Goal: Transaction & Acquisition: Obtain resource

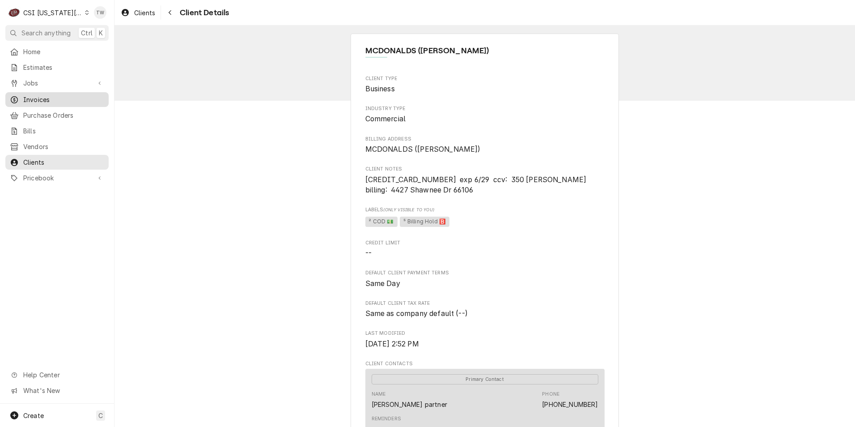
scroll to position [134, 0]
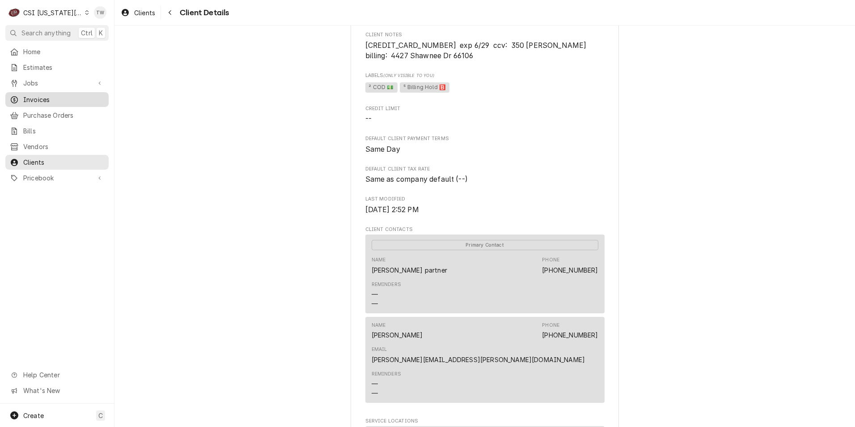
click at [60, 95] on span "Invoices" at bounding box center [63, 99] width 81 height 9
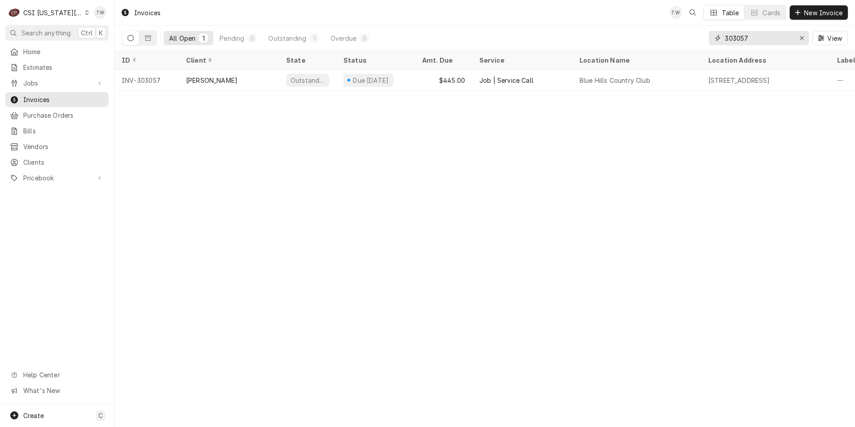
drag, startPoint x: 760, startPoint y: 34, endPoint x: 541, endPoint y: 23, distance: 219.4
click at [570, 24] on div "Invoices TW Table Cards New Invoice All Open 1 Pending 0 Outstanding 1 Overdue …" at bounding box center [484, 25] width 740 height 51
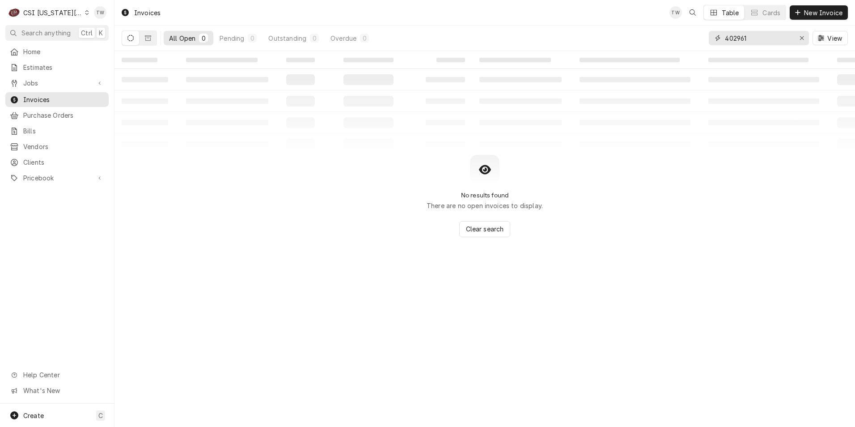
type input "402961"
click at [85, 15] on div "Dynamic Content Wrapper" at bounding box center [87, 12] width 4 height 6
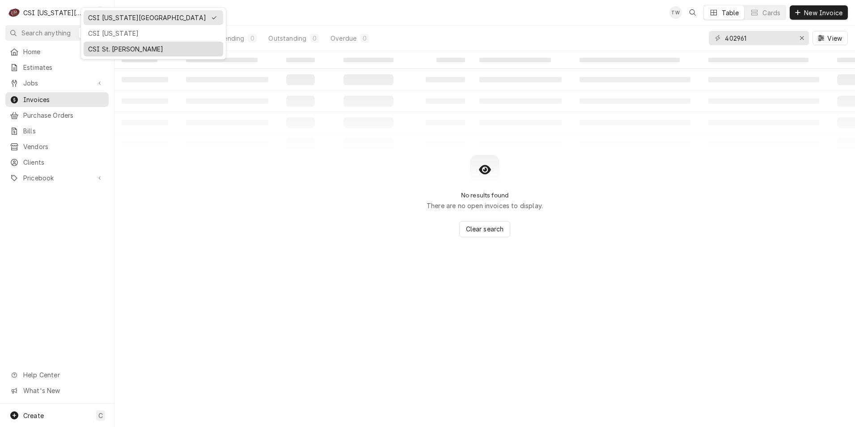
click at [136, 47] on div "CSI St. Louis" at bounding box center [153, 48] width 131 height 9
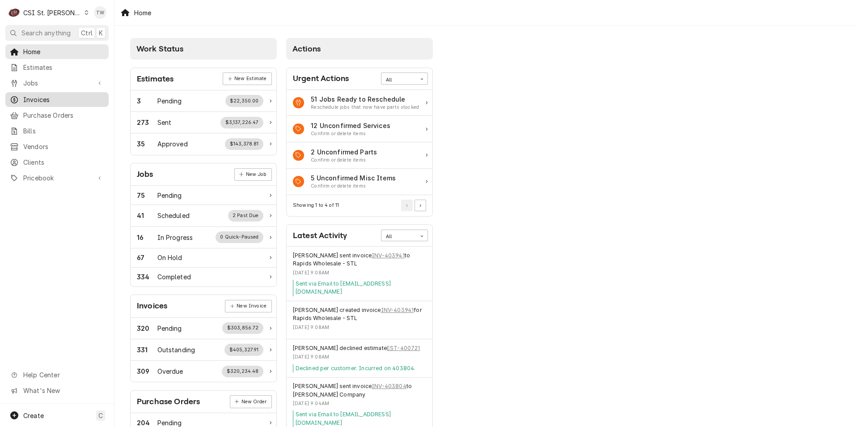
click at [33, 101] on div "Invoices" at bounding box center [57, 99] width 100 height 11
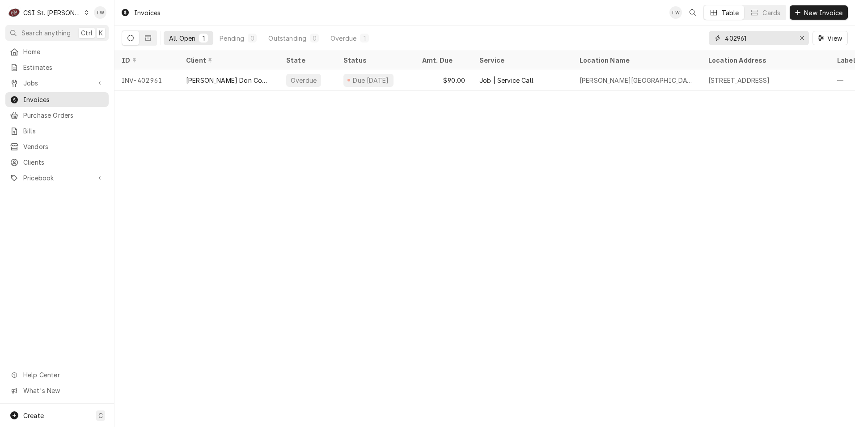
click at [777, 38] on input "402961" at bounding box center [758, 38] width 67 height 14
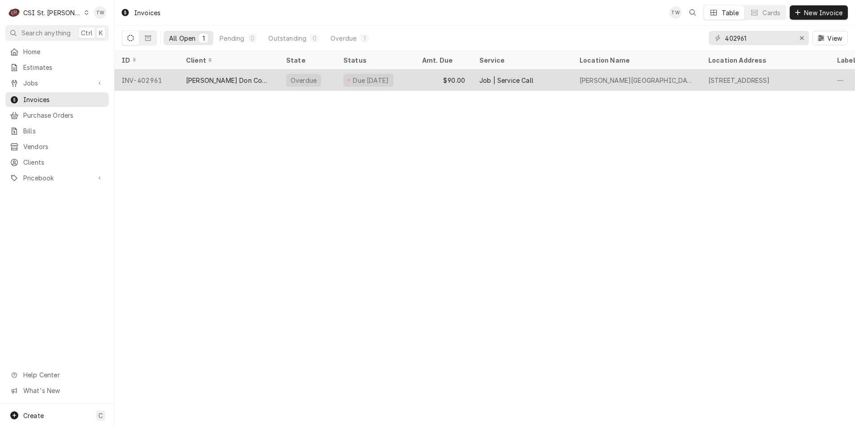
click at [255, 78] on div "Edward Don Company" at bounding box center [229, 79] width 100 height 21
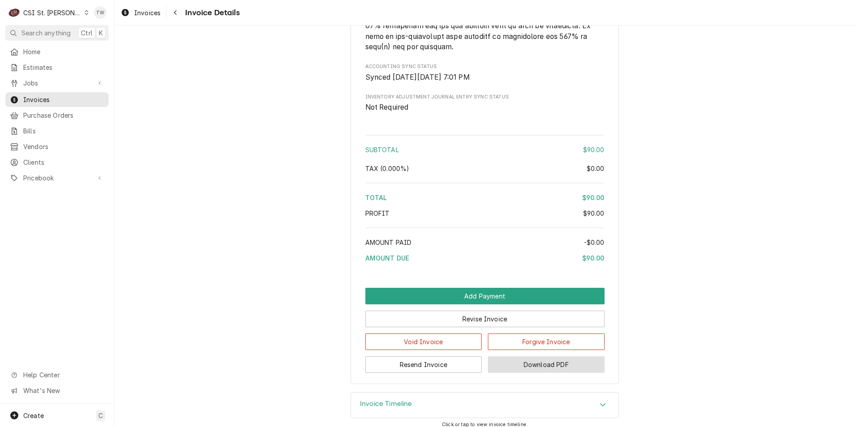
scroll to position [1266, 0]
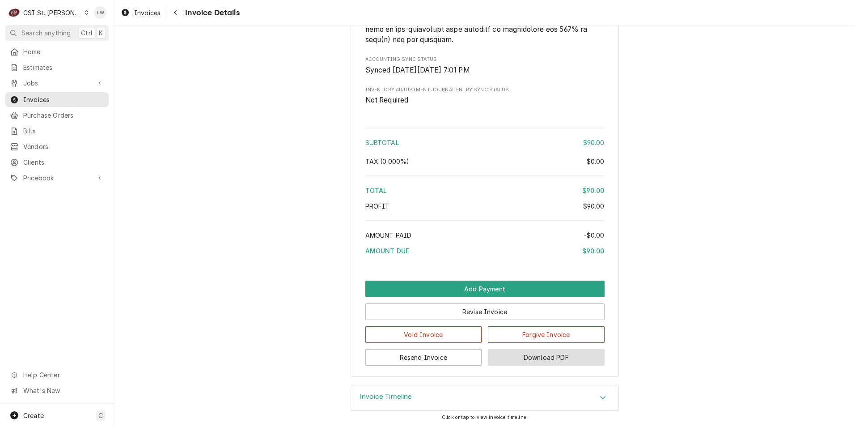
click at [520, 359] on button "Download PDF" at bounding box center [546, 357] width 117 height 17
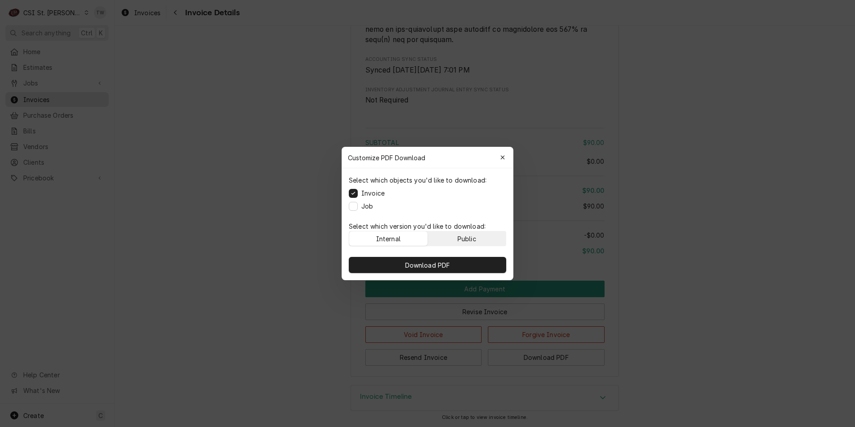
click at [478, 239] on button "Public" at bounding box center [467, 238] width 78 height 14
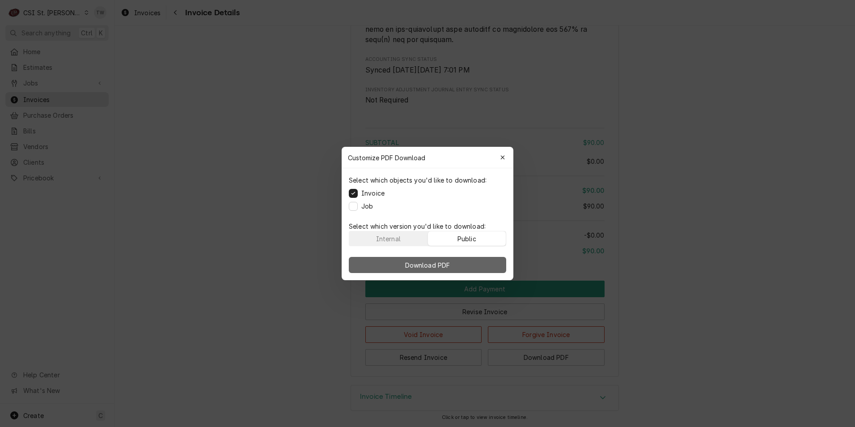
click at [469, 272] on button "Download PDF" at bounding box center [427, 265] width 157 height 16
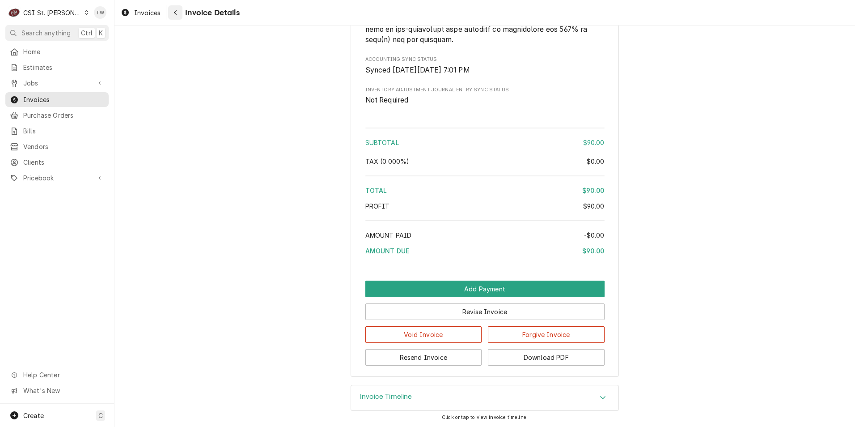
click at [176, 12] on icon "Navigate back" at bounding box center [175, 12] width 4 height 6
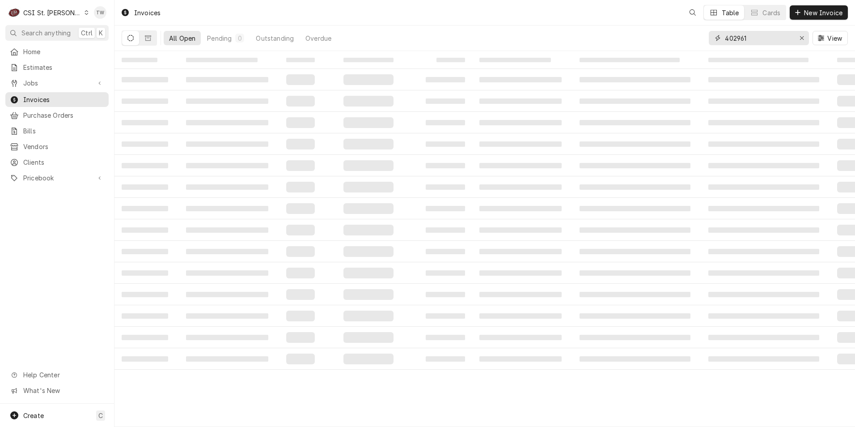
click at [767, 38] on input "402961" at bounding box center [758, 38] width 67 height 14
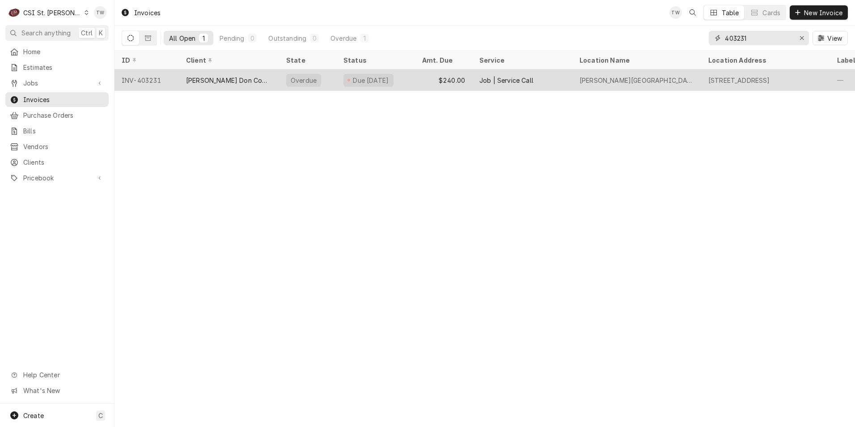
type input "403231"
click at [285, 83] on div "Overdue" at bounding box center [307, 79] width 57 height 21
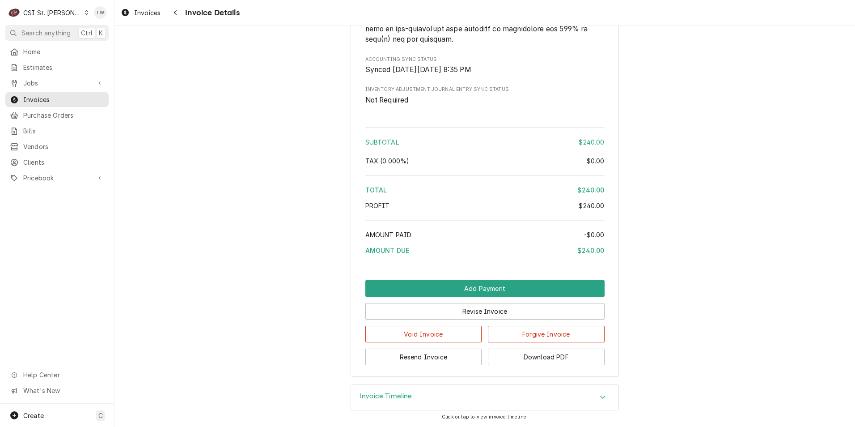
scroll to position [1394, 0]
click at [573, 353] on button "Download PDF" at bounding box center [546, 356] width 117 height 17
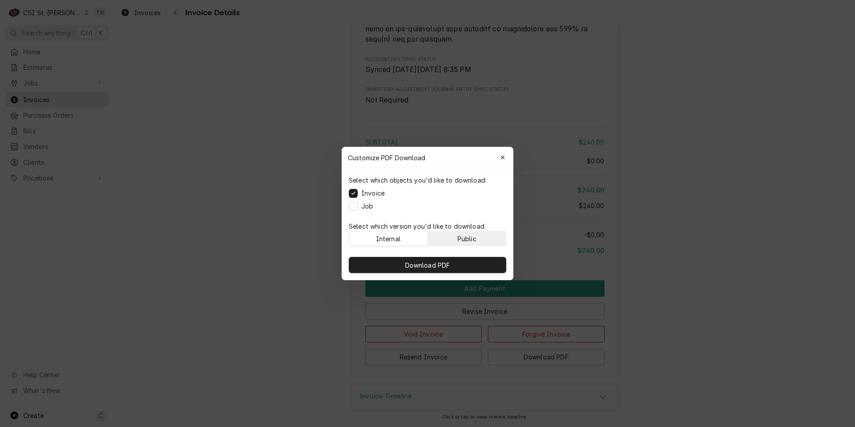
click at [459, 242] on div "Public" at bounding box center [466, 238] width 19 height 9
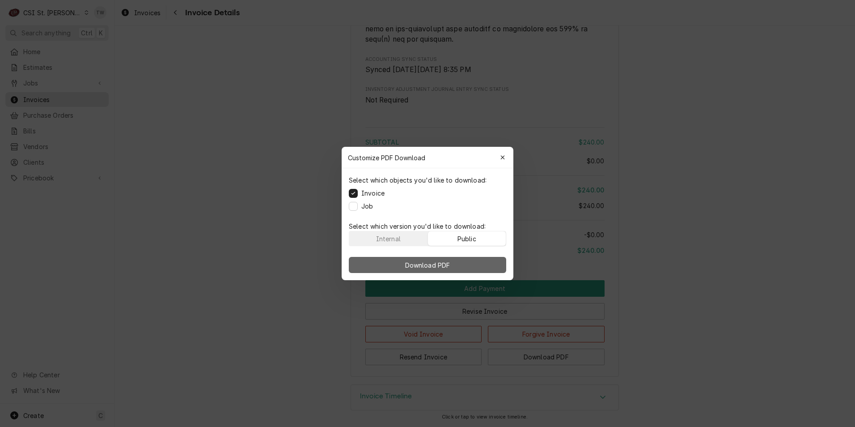
click at [453, 259] on button "Download PDF" at bounding box center [427, 265] width 157 height 16
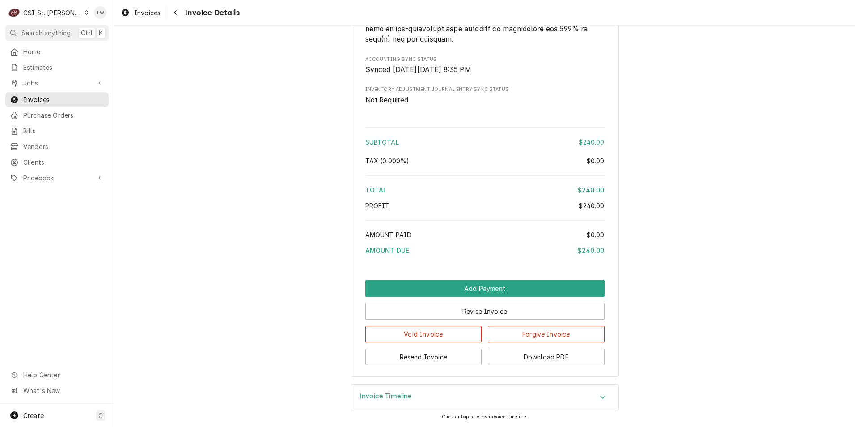
drag, startPoint x: 228, startPoint y: 200, endPoint x: 229, endPoint y: 193, distance: 7.4
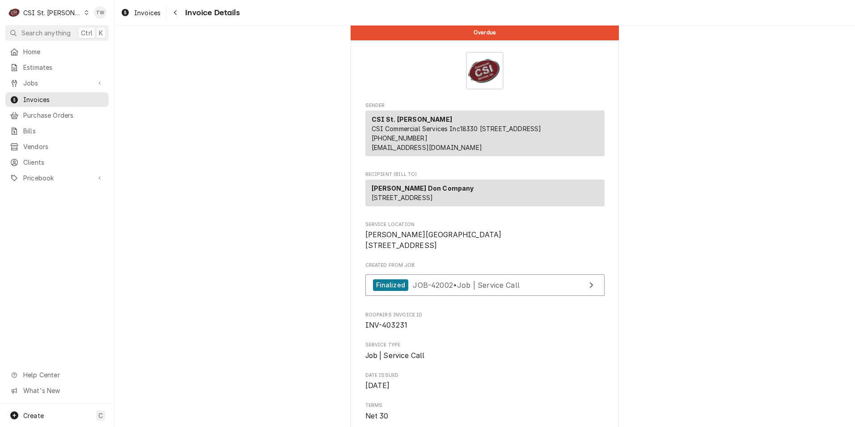
scroll to position [0, 0]
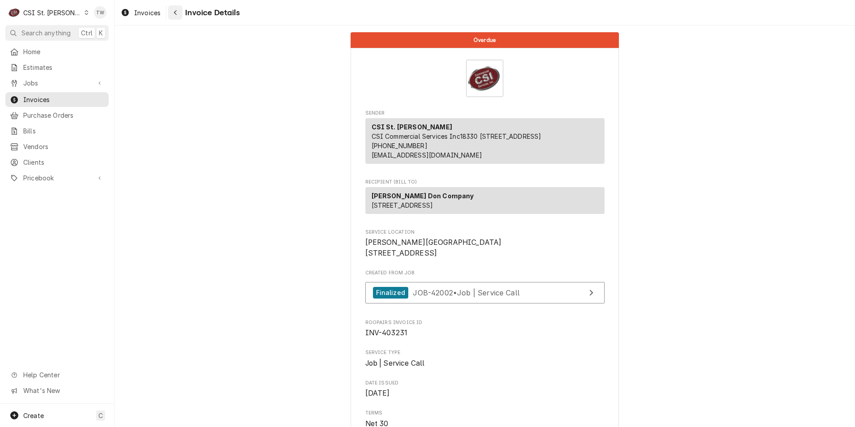
click at [181, 15] on button "Navigate back" at bounding box center [175, 12] width 14 height 14
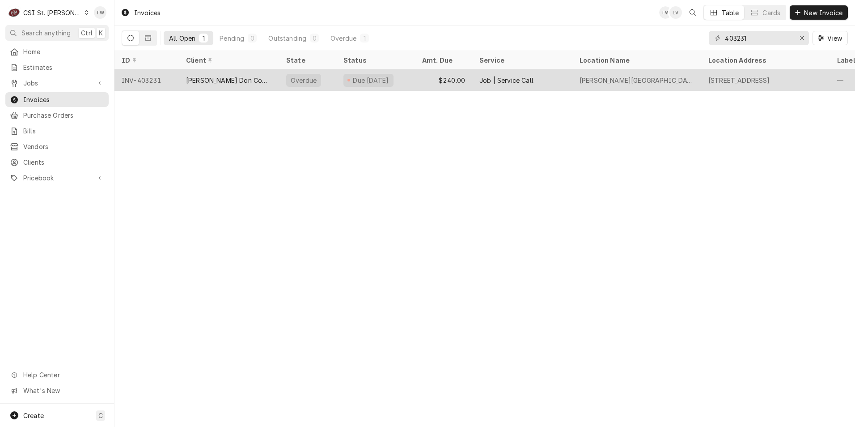
click at [365, 87] on div "Due [DATE]" at bounding box center [375, 79] width 79 height 21
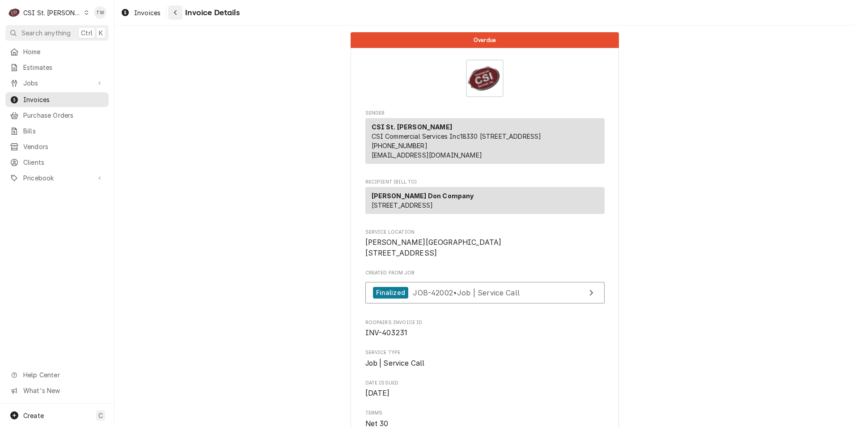
click at [175, 12] on icon "Navigate back" at bounding box center [175, 12] width 3 height 5
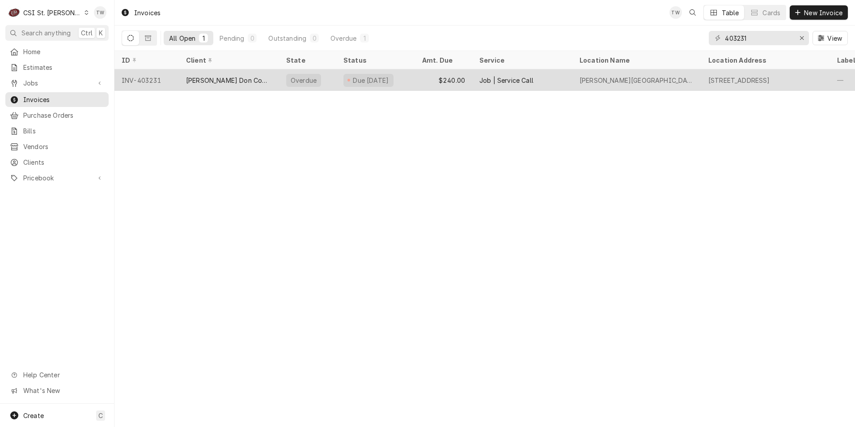
click at [201, 87] on div "Edward Don Company" at bounding box center [229, 79] width 100 height 21
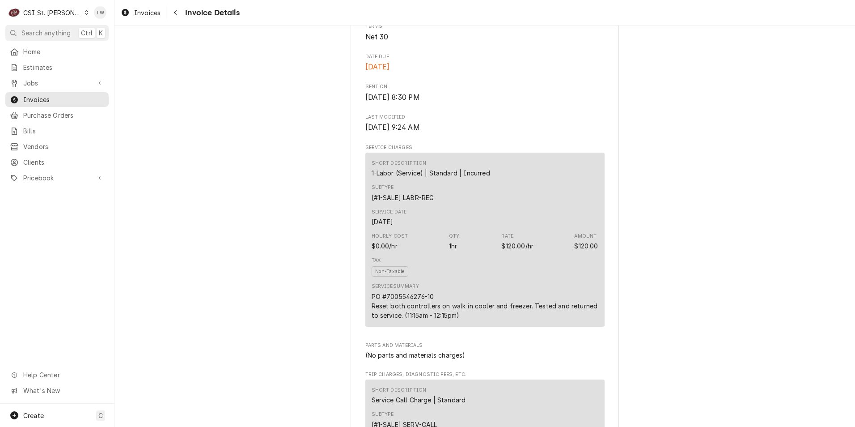
scroll to position [402, 0]
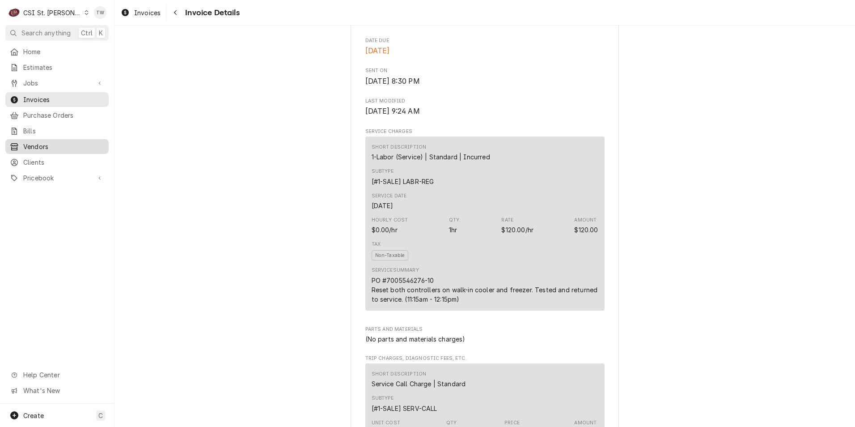
drag, startPoint x: 178, startPoint y: 13, endPoint x: 38, endPoint y: 139, distance: 188.0
click at [178, 13] on div "Navigate back" at bounding box center [175, 12] width 9 height 9
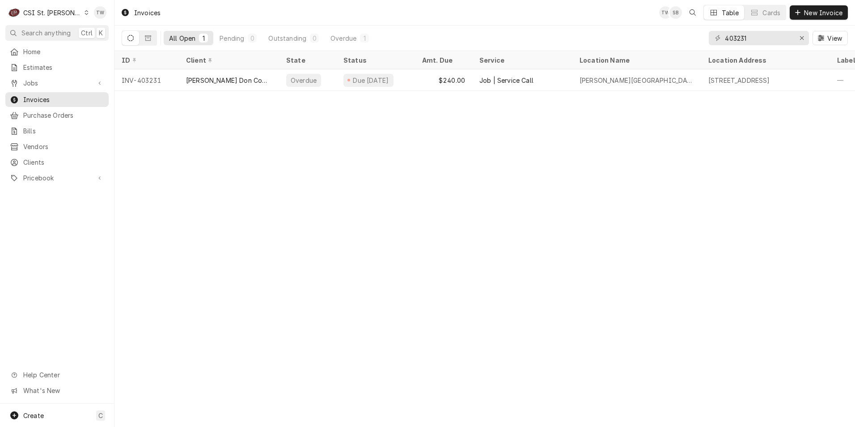
click at [63, 11] on div "CSI St. Louis" at bounding box center [52, 12] width 58 height 9
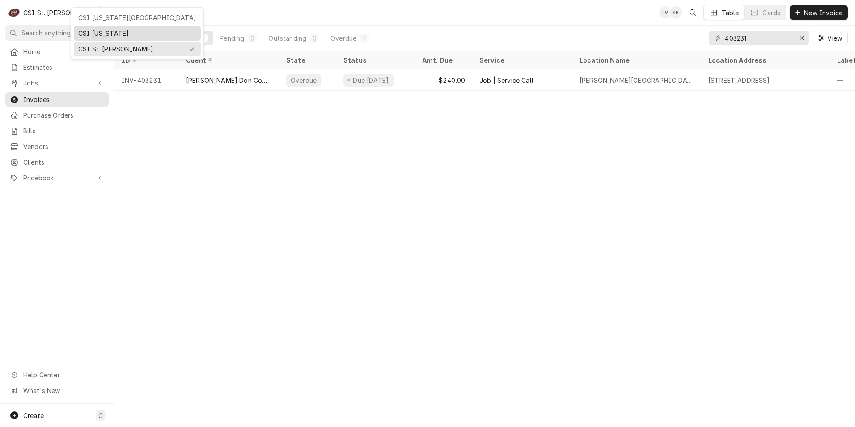
click at [87, 34] on div "CSI Kentucky" at bounding box center [137, 33] width 118 height 9
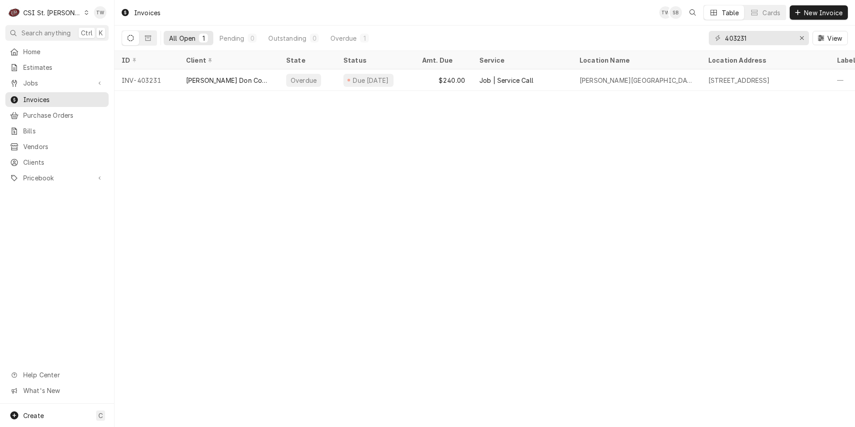
click at [58, 15] on div "CSI St. Louis" at bounding box center [52, 12] width 58 height 9
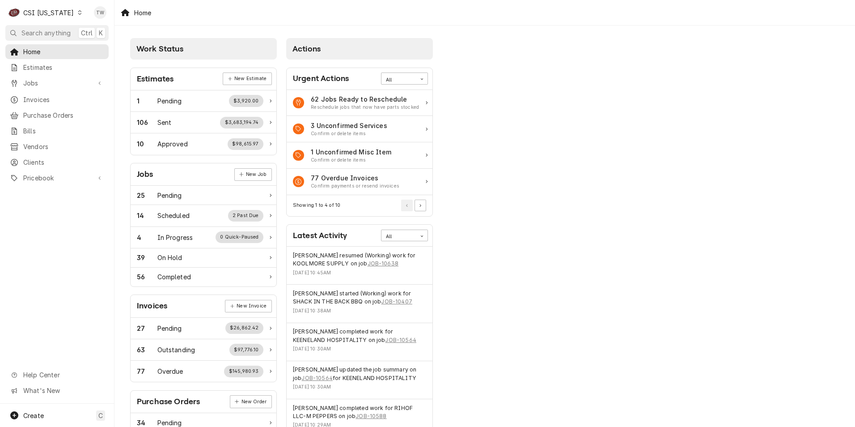
click at [59, 12] on div "CSI Kentucky" at bounding box center [48, 12] width 51 height 9
click at [93, 17] on div "CSI [US_STATE][GEOGRAPHIC_DATA]" at bounding box center [139, 17] width 118 height 9
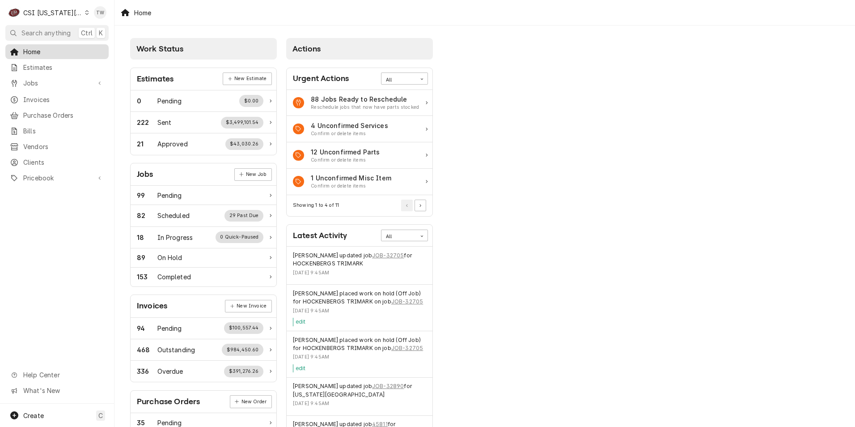
click at [64, 48] on span "Home" at bounding box center [63, 51] width 81 height 9
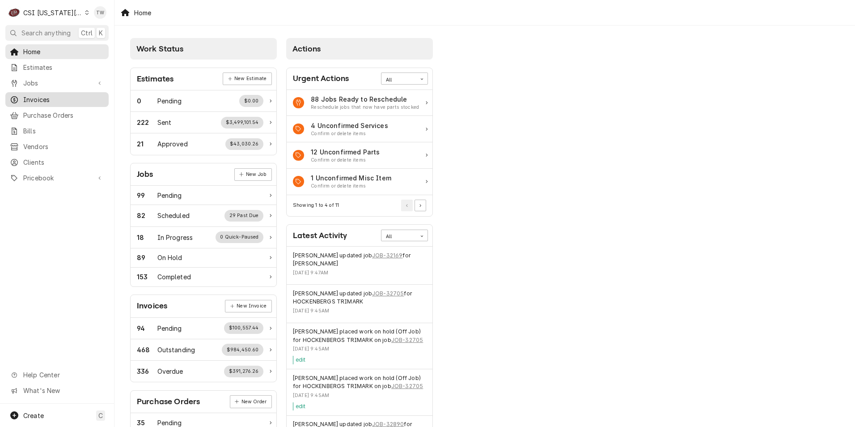
click at [56, 99] on span "Invoices" at bounding box center [63, 99] width 81 height 9
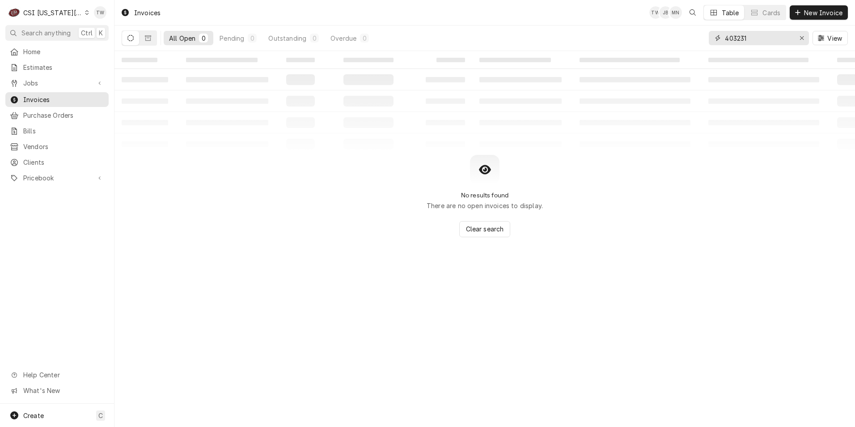
click at [764, 40] on input "403231" at bounding box center [758, 38] width 67 height 14
type input "4"
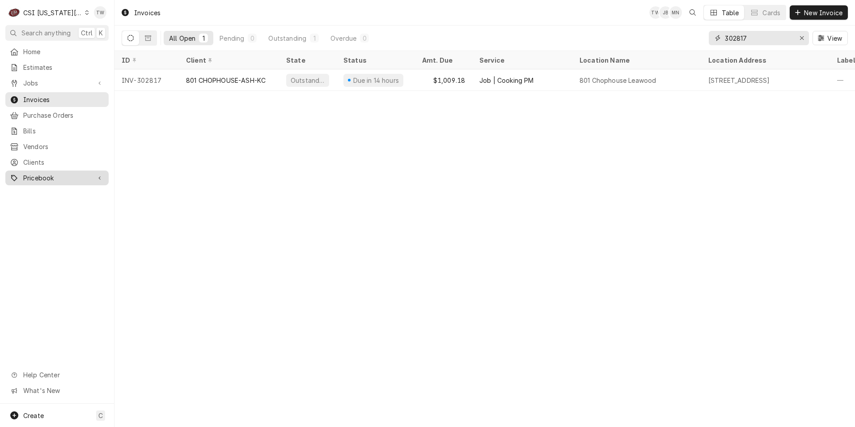
type input "302817"
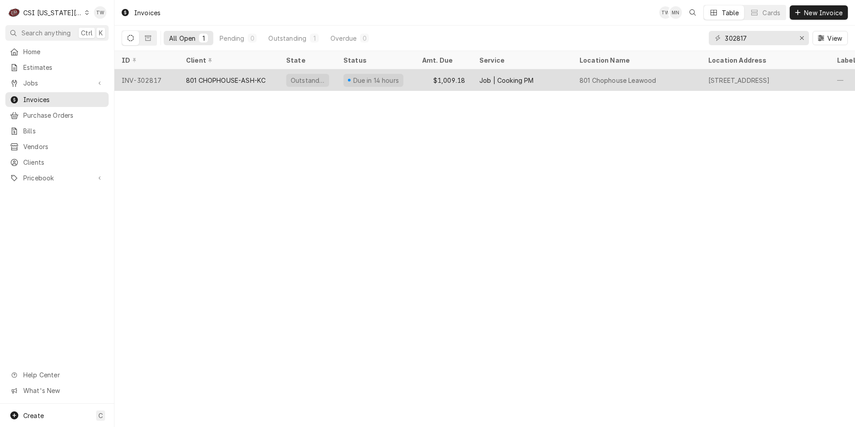
click at [561, 85] on div "Job | Cooking PM" at bounding box center [522, 79] width 100 height 21
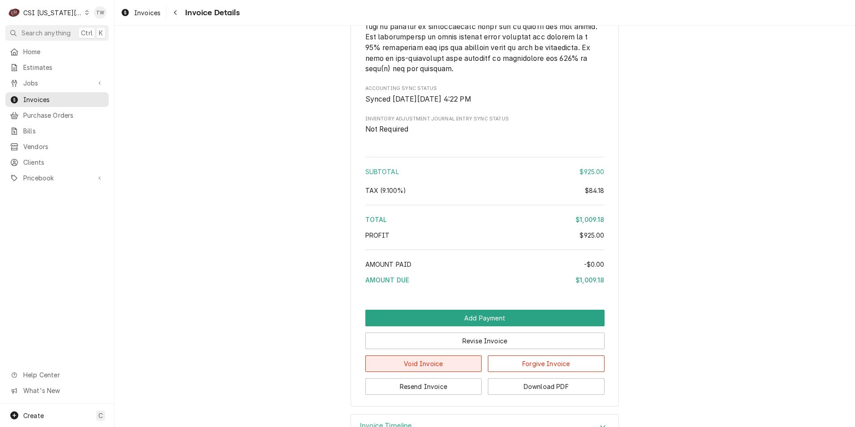
scroll to position [1378, 0]
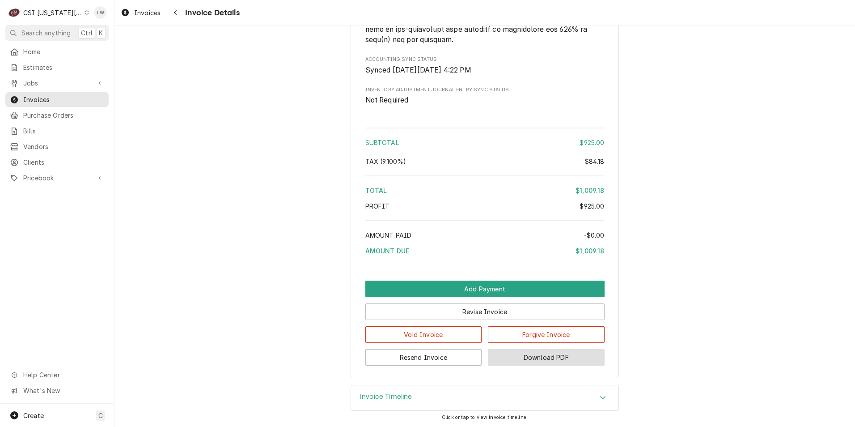
click at [560, 359] on button "Download PDF" at bounding box center [546, 357] width 117 height 17
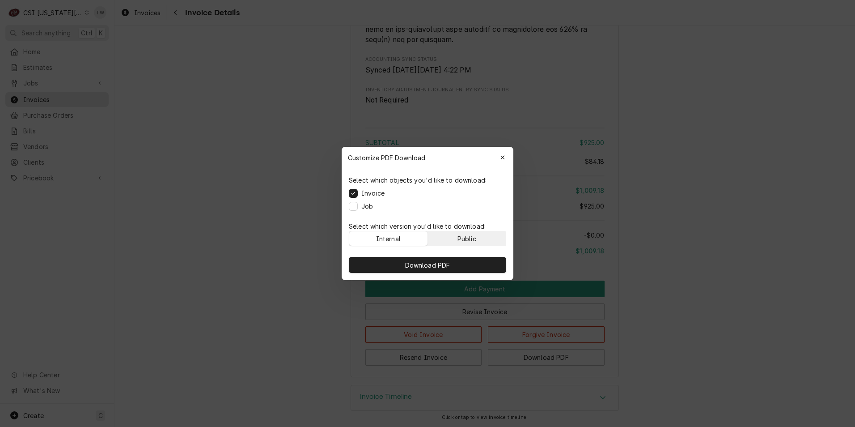
click at [464, 239] on div "Public" at bounding box center [466, 238] width 19 height 9
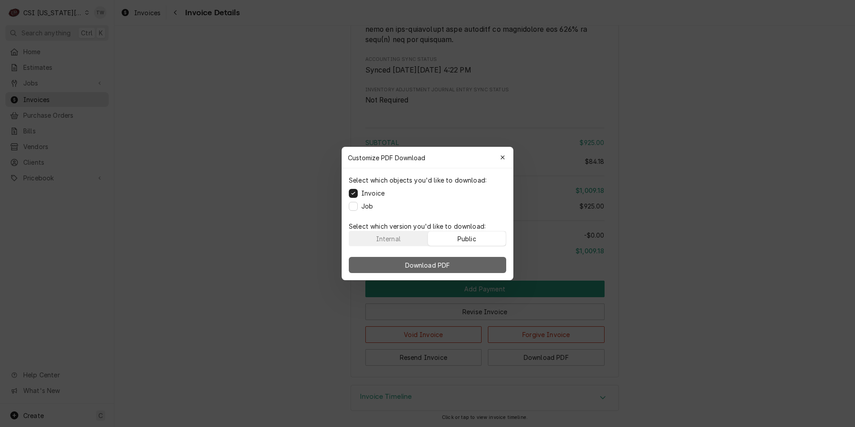
click at [455, 264] on button "Download PDF" at bounding box center [427, 265] width 157 height 16
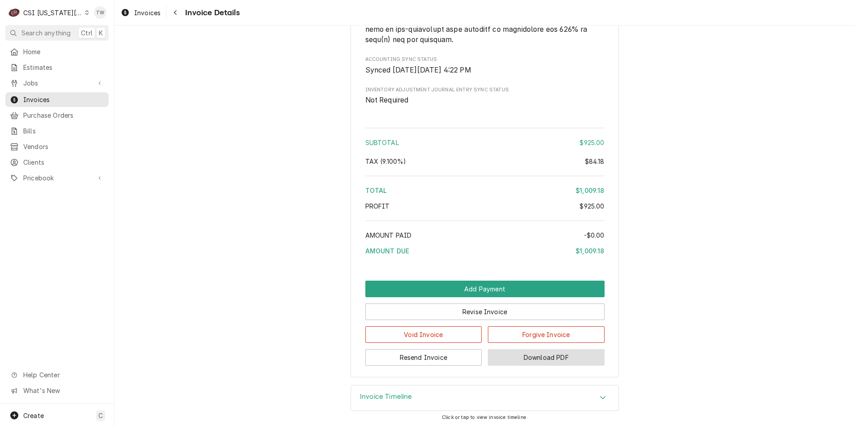
click at [566, 357] on button "Download PDF" at bounding box center [546, 357] width 117 height 17
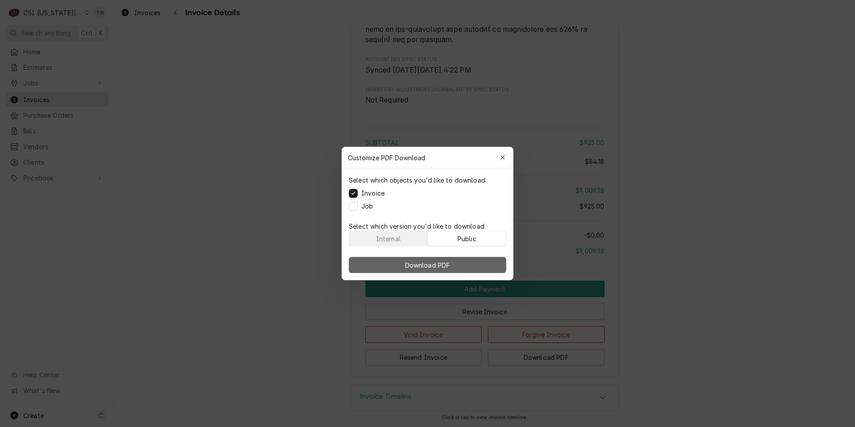
click at [441, 266] on span "Download PDF" at bounding box center [427, 264] width 49 height 9
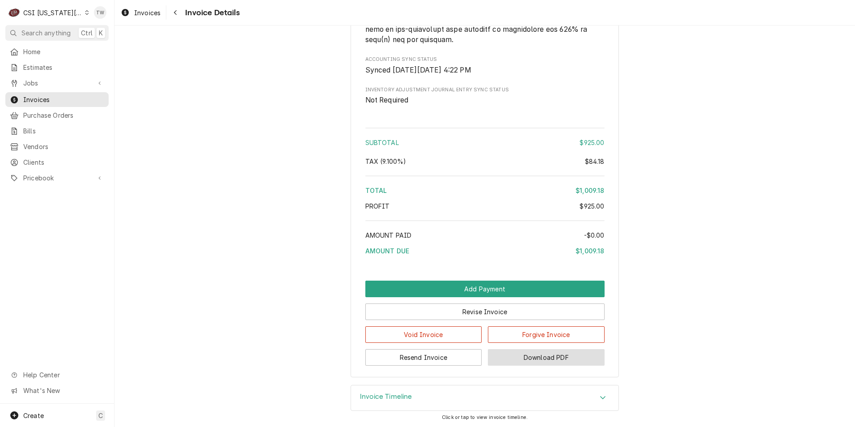
click at [539, 357] on button "Download PDF" at bounding box center [546, 357] width 117 height 17
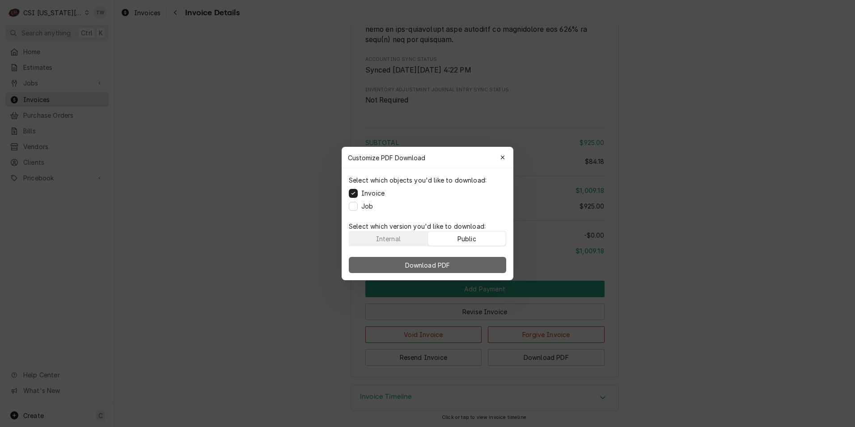
click at [407, 261] on span "Download PDF" at bounding box center [427, 264] width 49 height 9
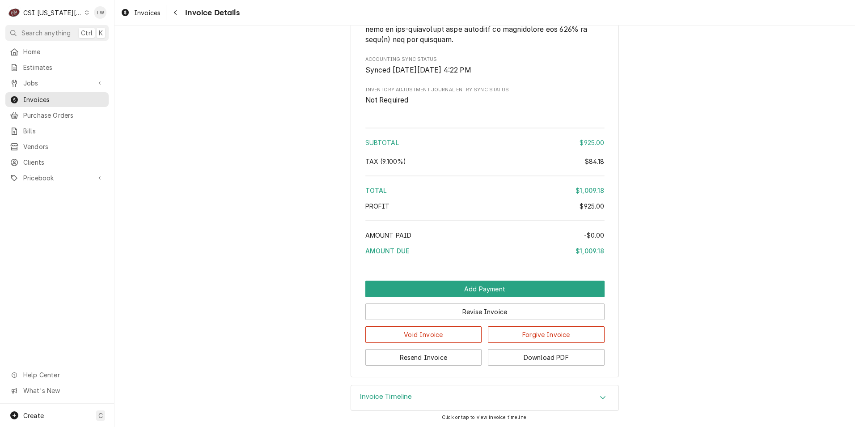
drag, startPoint x: 73, startPoint y: 315, endPoint x: 47, endPoint y: 208, distance: 110.5
click at [73, 315] on div "Home Estimates Jobs Jobs Job Series Invoices Purchase Orders Bills Vendors Clie…" at bounding box center [57, 223] width 114 height 359
click at [178, 19] on button "Navigate back" at bounding box center [175, 12] width 14 height 14
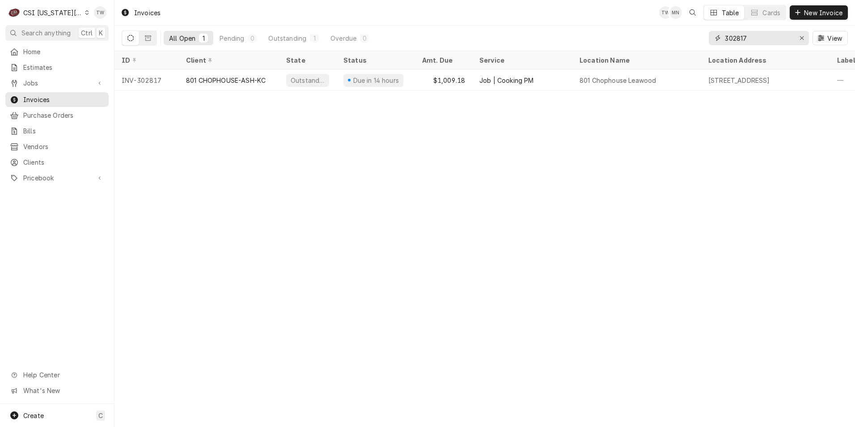
click at [755, 40] on input "302817" at bounding box center [758, 38] width 67 height 14
type input "3"
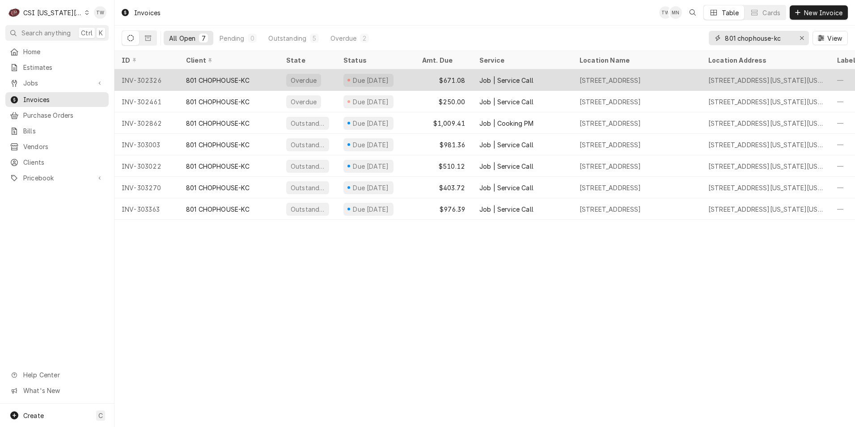
type input "801 chophouse-kc"
click at [258, 82] on div "801 CHOPHOUSE-KC" at bounding box center [229, 79] width 100 height 21
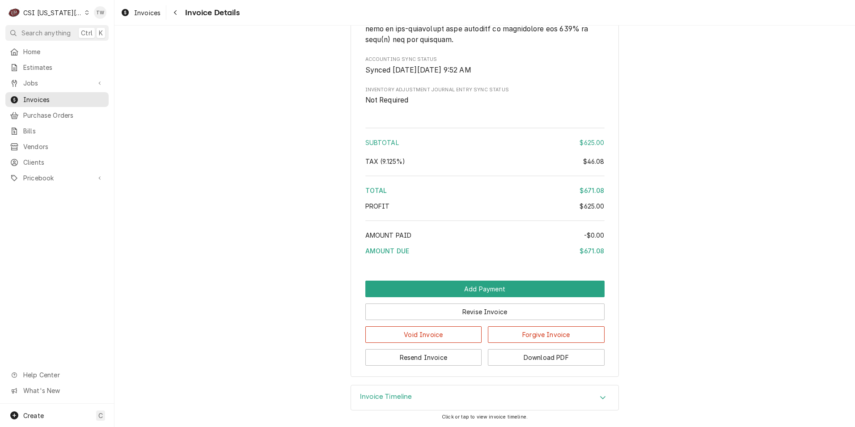
scroll to position [1545, 0]
click at [497, 406] on div "Invoice Timeline" at bounding box center [484, 397] width 267 height 25
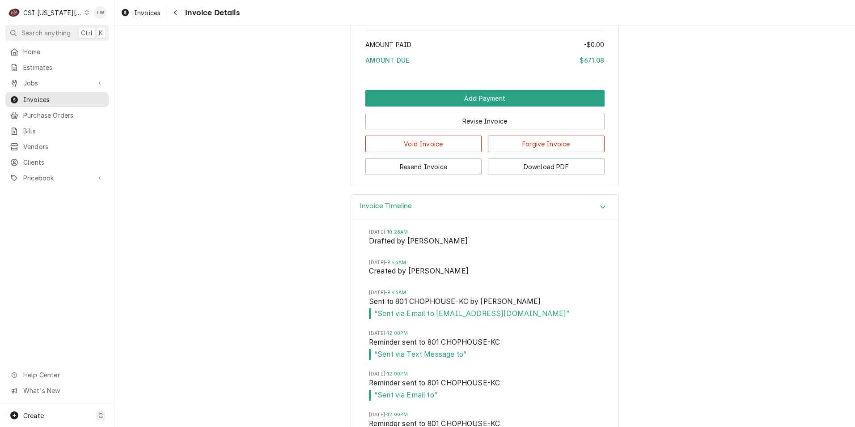
scroll to position [1813, 0]
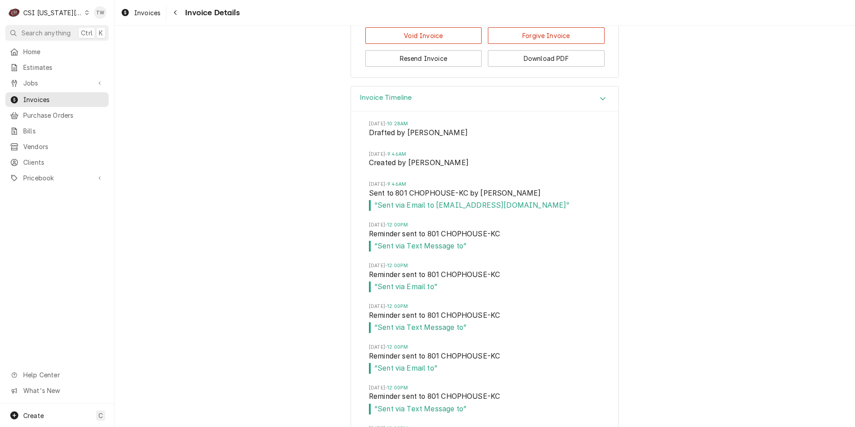
drag, startPoint x: 563, startPoint y: 236, endPoint x: 434, endPoint y: 233, distance: 128.8
click at [434, 211] on span "“ Sent via Email to [EMAIL_ADDRESS][DOMAIN_NAME] ”" at bounding box center [485, 205] width 232 height 11
copy span "[EMAIL_ADDRESS][DOMAIN_NAME]"
click at [180, 14] on button "Navigate back" at bounding box center [175, 12] width 14 height 14
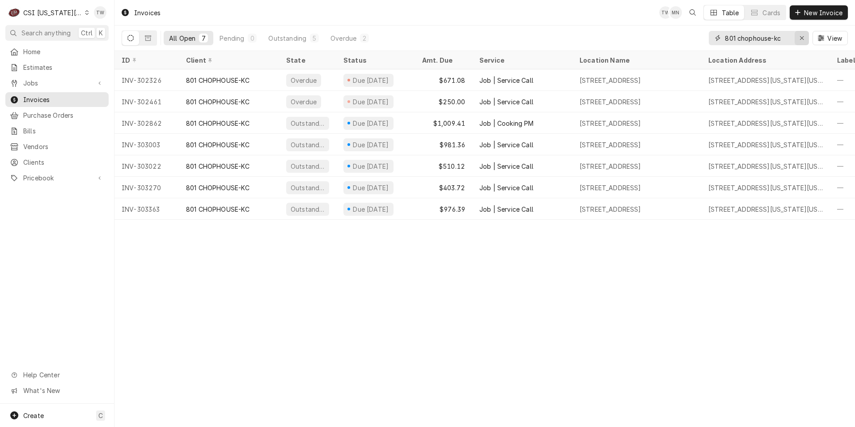
click at [799, 38] on icon "Erase input" at bounding box center [801, 38] width 5 height 6
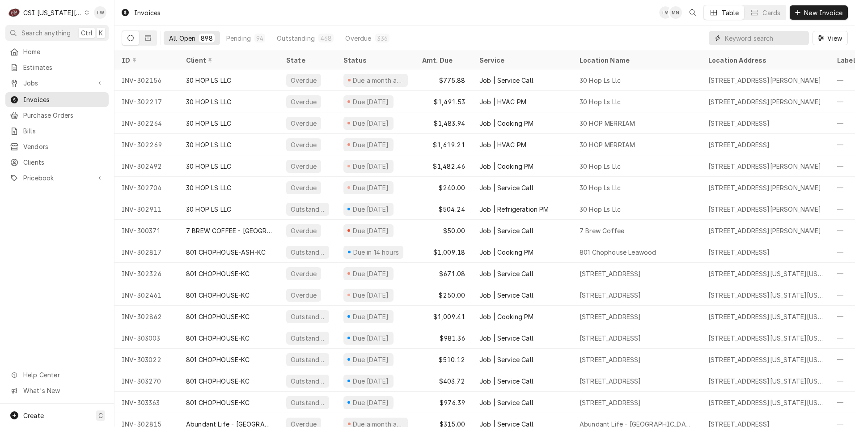
click at [765, 38] on input "Dynamic Content Wrapper" at bounding box center [765, 38] width 80 height 14
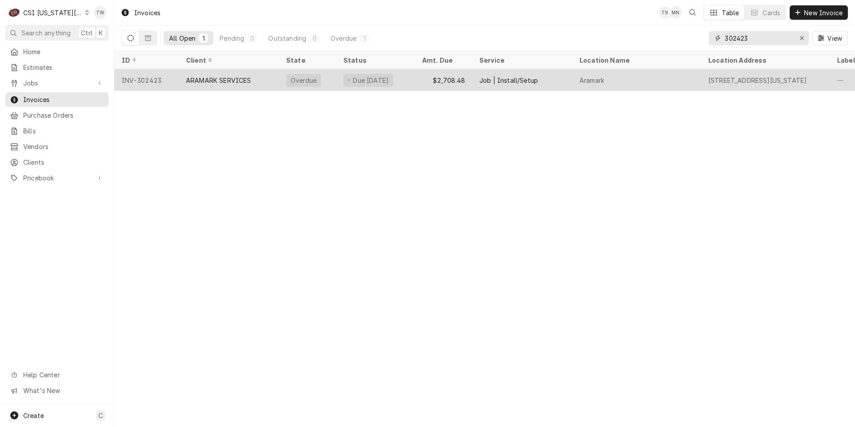
type input "302423"
click at [179, 75] on div "ARAMARK SERVICES" at bounding box center [229, 79] width 100 height 21
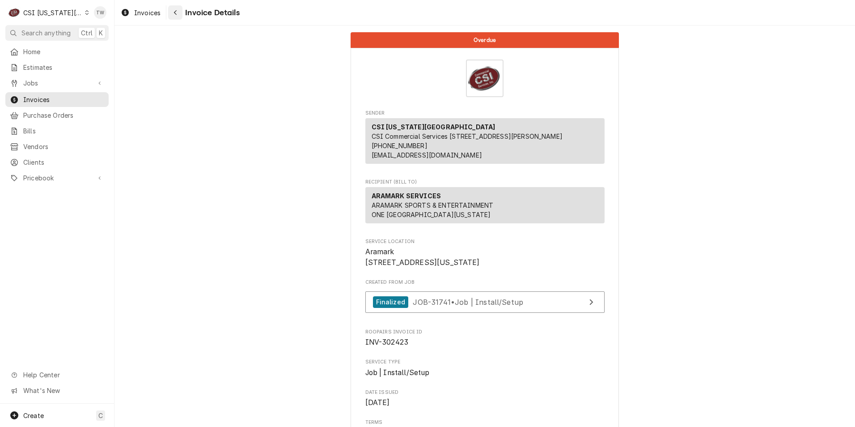
click at [173, 12] on div "Navigate back" at bounding box center [175, 12] width 9 height 9
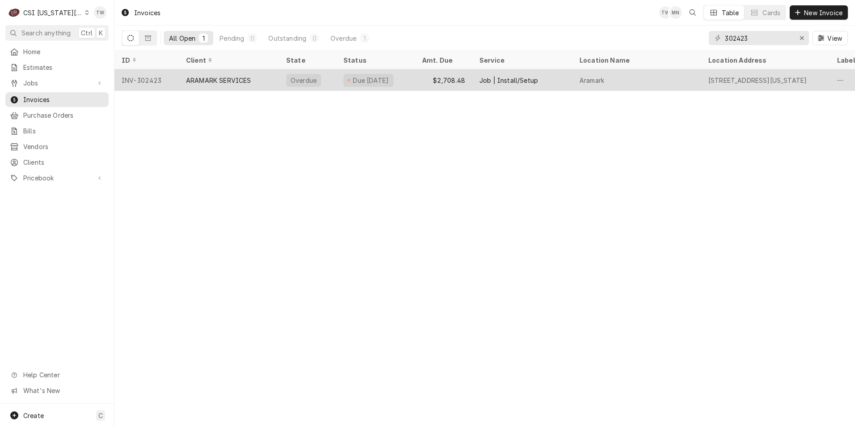
click at [416, 81] on div "$2,708.48" at bounding box center [443, 79] width 57 height 21
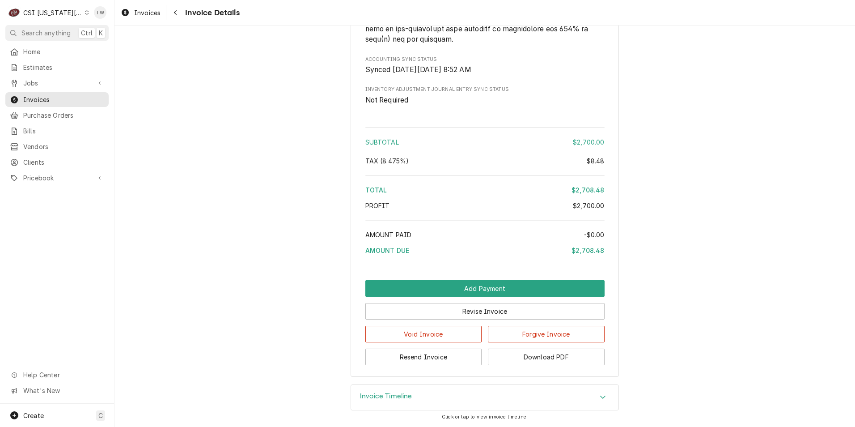
scroll to position [1580, 0]
click at [405, 399] on h3 "Invoice Timeline" at bounding box center [386, 396] width 52 height 8
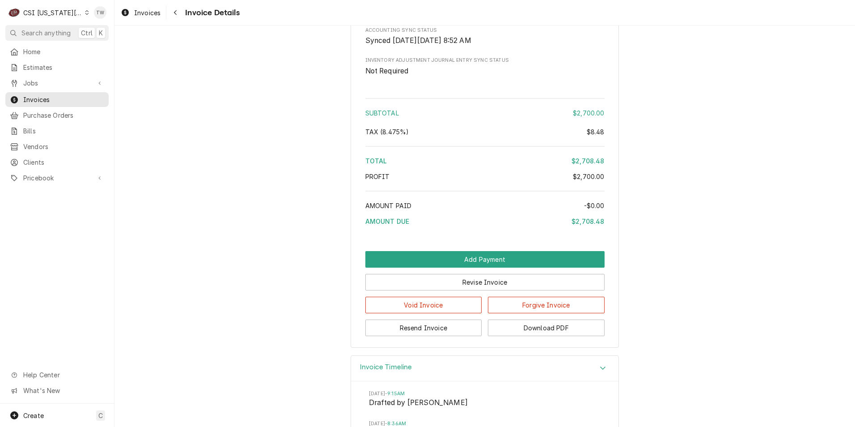
scroll to position [1803, 0]
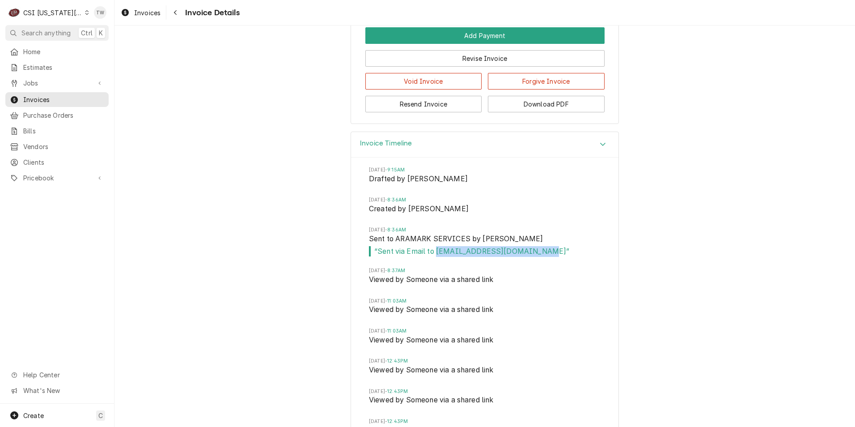
drag, startPoint x: 433, startPoint y: 281, endPoint x: 556, endPoint y: 281, distance: 123.0
click at [556, 257] on span "“ Sent via Email to MEDLEY-THERESA@ARAMARK.COM ”" at bounding box center [485, 251] width 232 height 11
drag, startPoint x: 556, startPoint y: 281, endPoint x: 548, endPoint y: 281, distance: 8.5
copy span "MEDLEY-THERESA@ARAMARK.COM"
click at [543, 112] on button "Download PDF" at bounding box center [546, 104] width 117 height 17
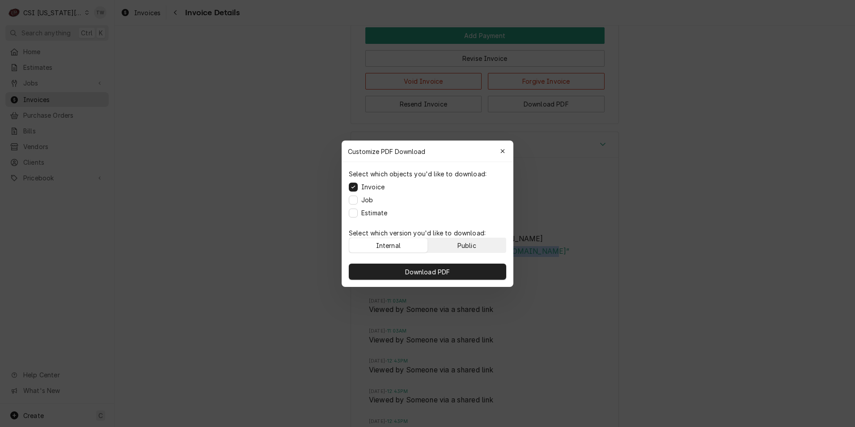
click at [437, 243] on button "Public" at bounding box center [467, 245] width 78 height 14
click at [437, 274] on span "Download PDF" at bounding box center [427, 270] width 49 height 9
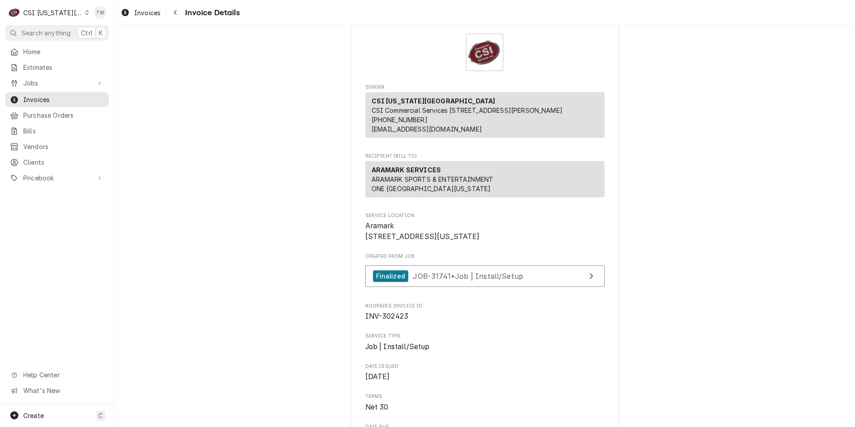
scroll to position [0, 0]
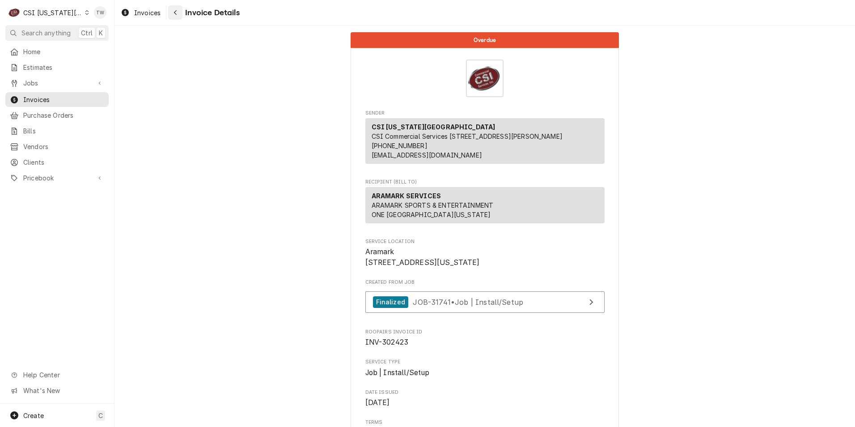
click at [180, 17] on button "Navigate back" at bounding box center [175, 12] width 14 height 14
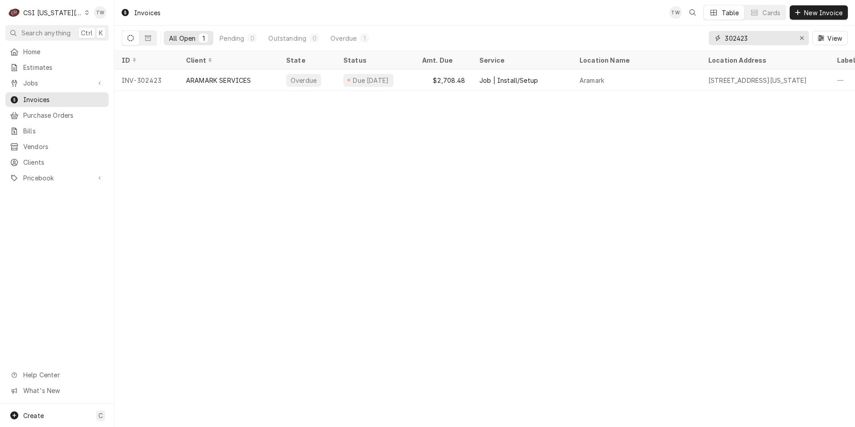
drag, startPoint x: 756, startPoint y: 41, endPoint x: 631, endPoint y: 26, distance: 126.0
click at [634, 27] on div "All Open 1 Pending 0 Outstanding 0 Overdue 1 302423 View" at bounding box center [485, 37] width 726 height 25
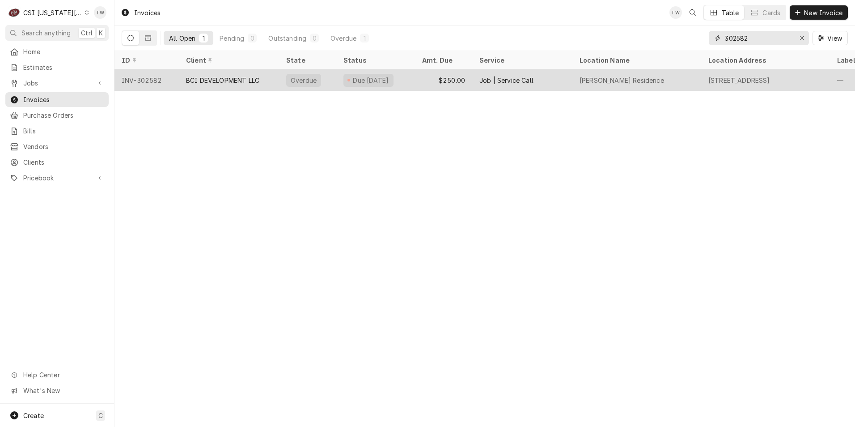
type input "302582"
click at [507, 77] on div "Job | Service Call" at bounding box center [506, 80] width 54 height 9
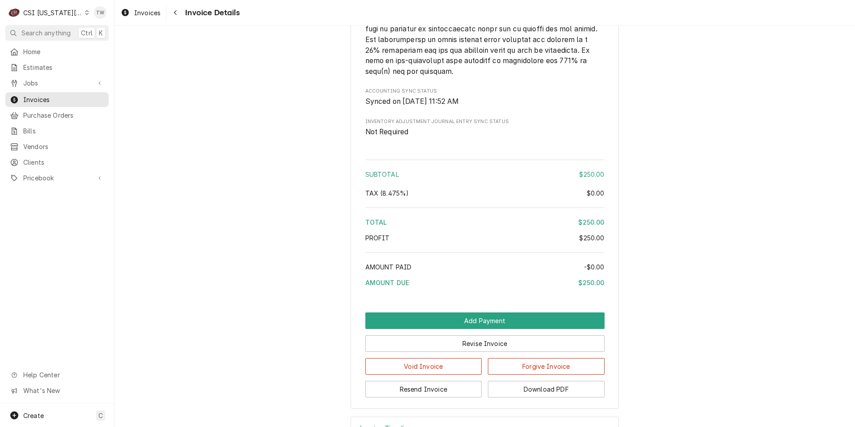
scroll to position [1439, 0]
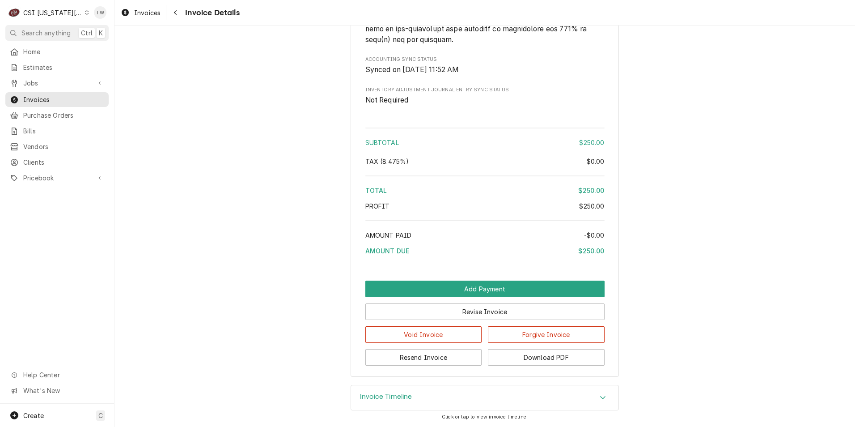
click at [486, 401] on div "Invoice Timeline" at bounding box center [484, 397] width 267 height 25
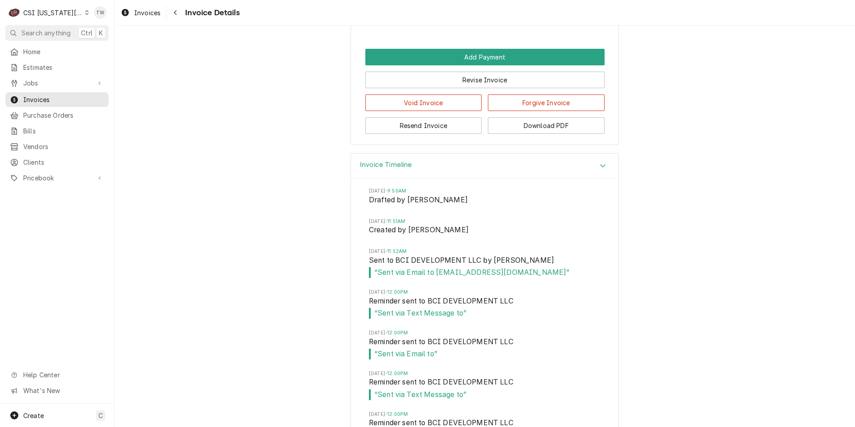
scroll to position [1752, 0]
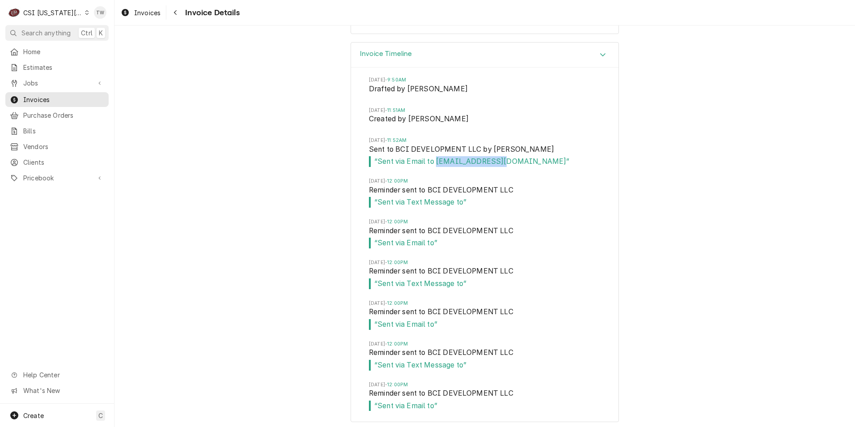
drag, startPoint x: 507, startPoint y: 193, endPoint x: 434, endPoint y: 195, distance: 73.8
click at [434, 167] on span "“ Sent via Email to [EMAIL_ADDRESS][DOMAIN_NAME] ”" at bounding box center [485, 161] width 232 height 11
copy span "[EMAIL_ADDRESS][DOMAIN_NAME]"
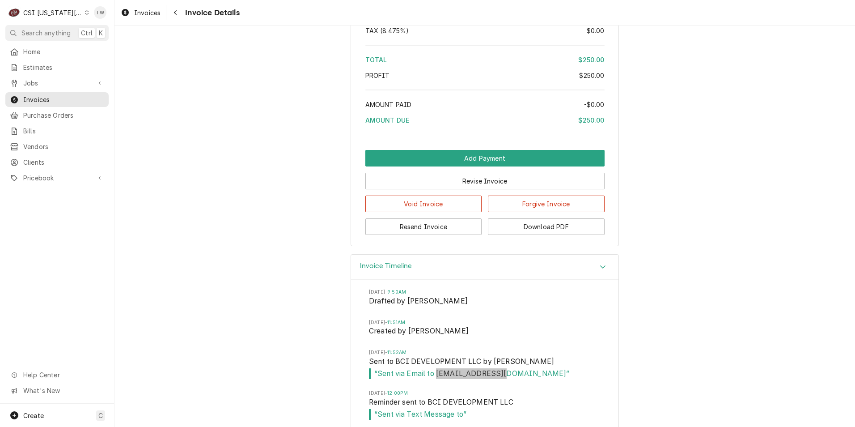
scroll to position [1573, 0]
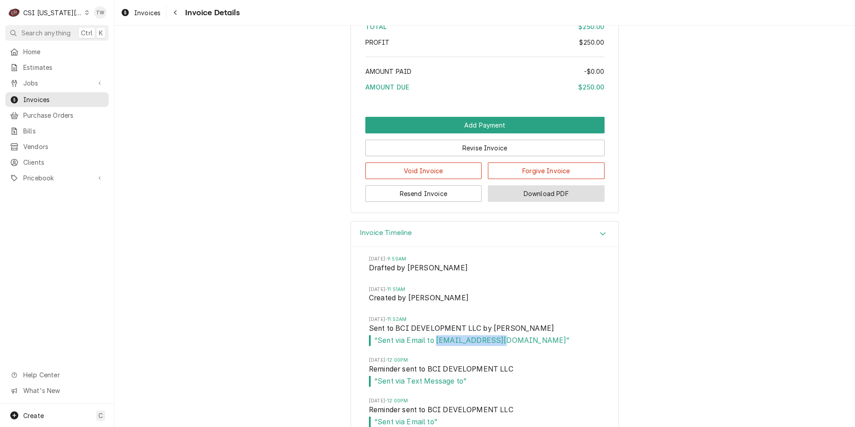
click at [516, 202] on button "Download PDF" at bounding box center [546, 193] width 117 height 17
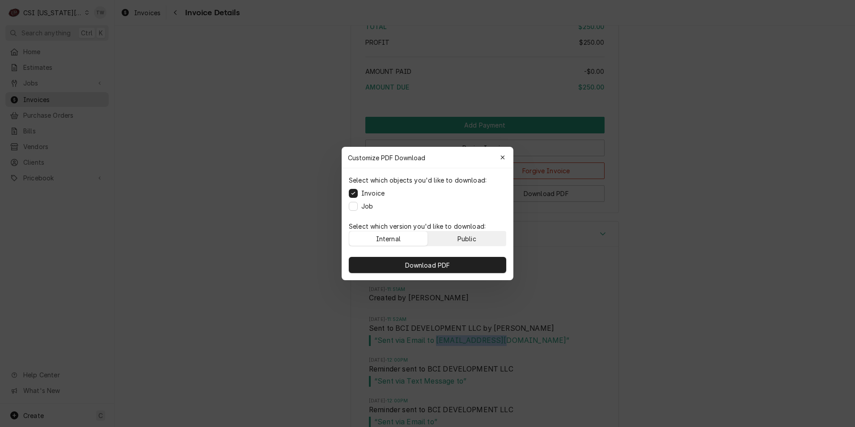
click at [448, 238] on button "Public" at bounding box center [467, 238] width 78 height 14
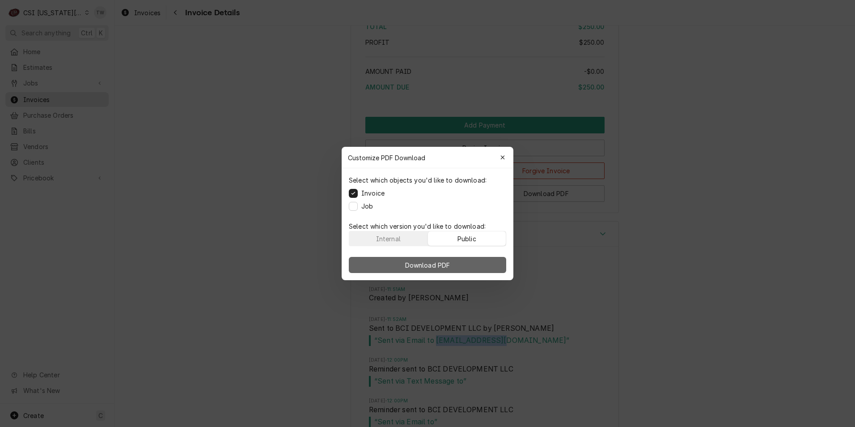
click at [438, 263] on span "Download PDF" at bounding box center [427, 264] width 49 height 9
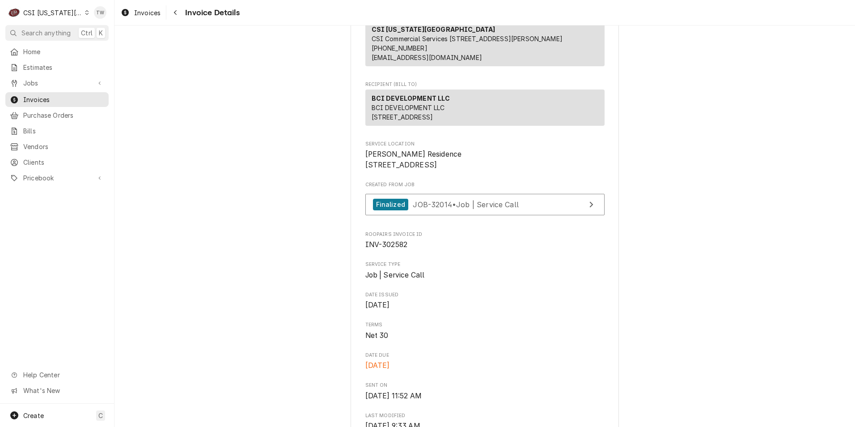
scroll to position [0, 0]
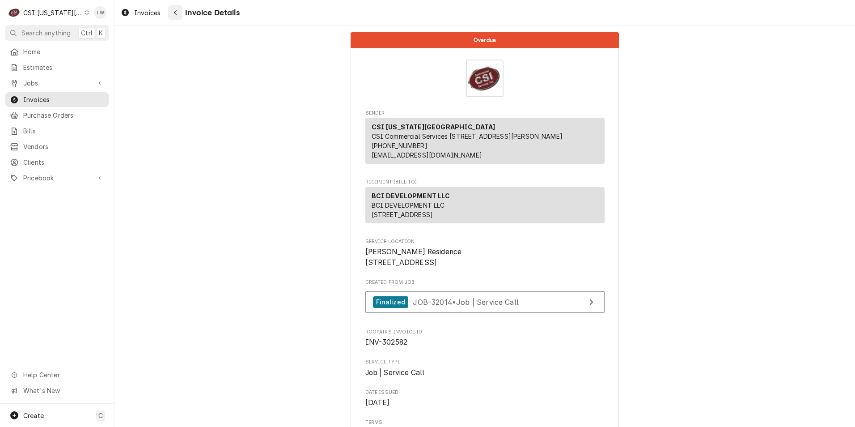
click at [172, 14] on div "Navigate back" at bounding box center [175, 12] width 9 height 9
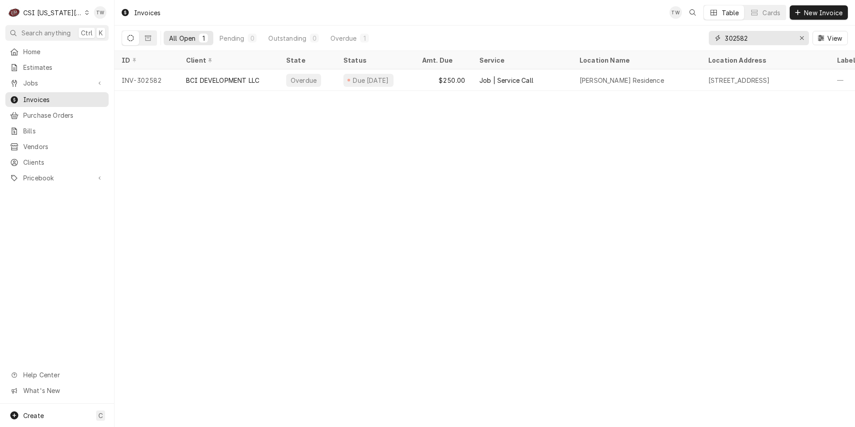
drag, startPoint x: 747, startPoint y: 36, endPoint x: 677, endPoint y: 25, distance: 70.9
click at [678, 26] on div "All Open 1 Pending 0 Outstanding 0 Overdue 1 302582 View" at bounding box center [485, 37] width 726 height 25
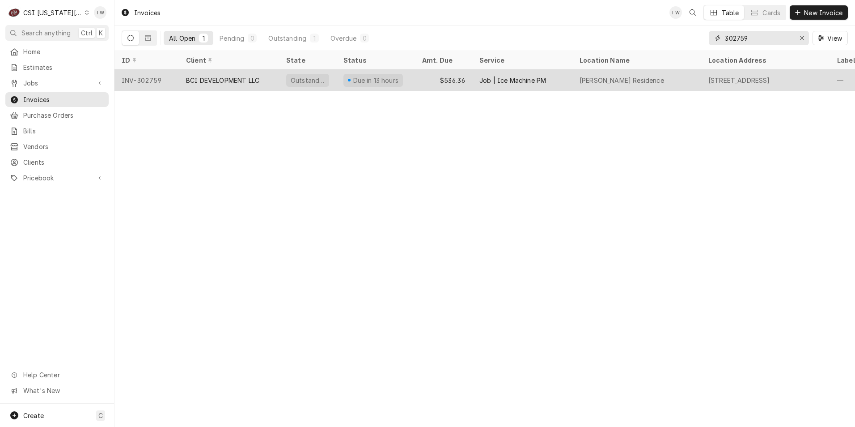
type input "302759"
click at [216, 81] on div "BCI DEVELOPMENT LLC" at bounding box center [222, 80] width 73 height 9
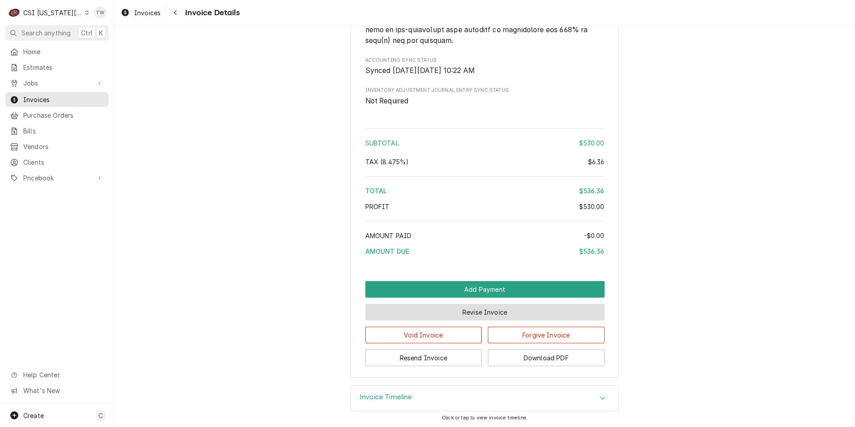
scroll to position [1665, 0]
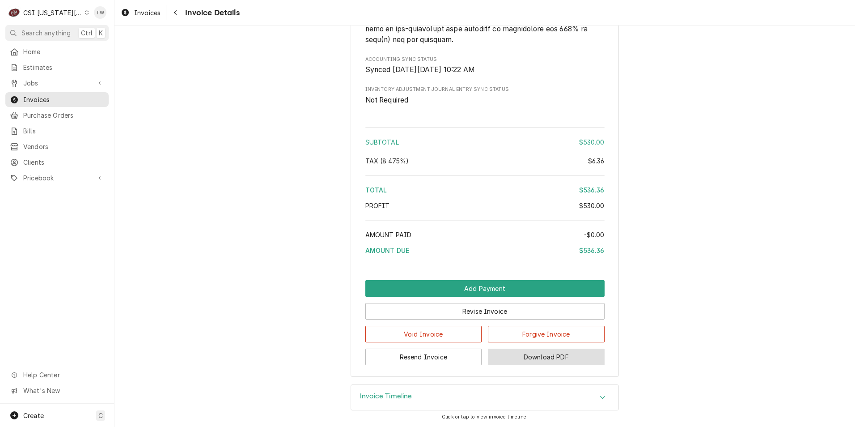
click at [546, 359] on button "Download PDF" at bounding box center [546, 356] width 117 height 17
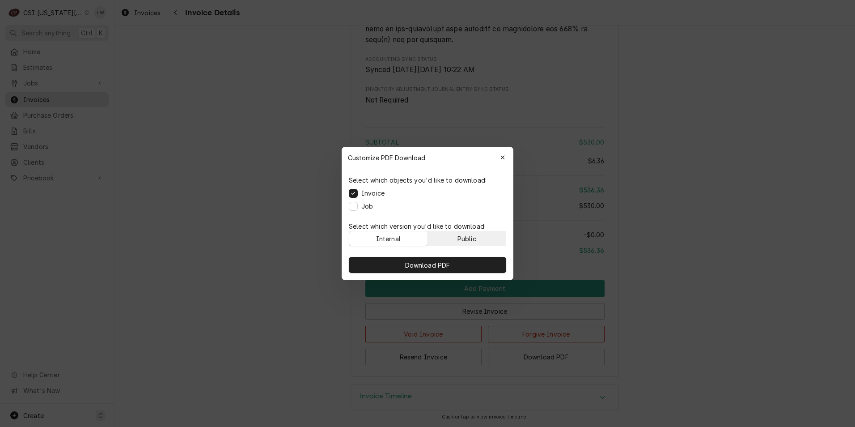
click at [470, 237] on div "Public" at bounding box center [466, 238] width 19 height 9
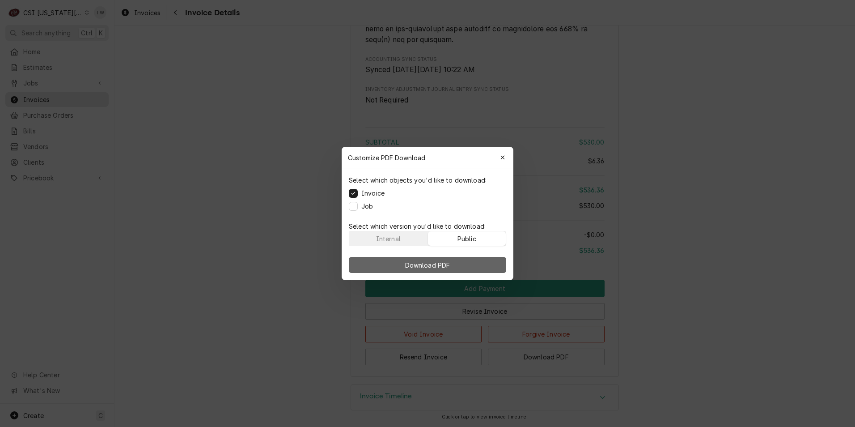
click at [445, 265] on span "Download PDF" at bounding box center [427, 264] width 49 height 9
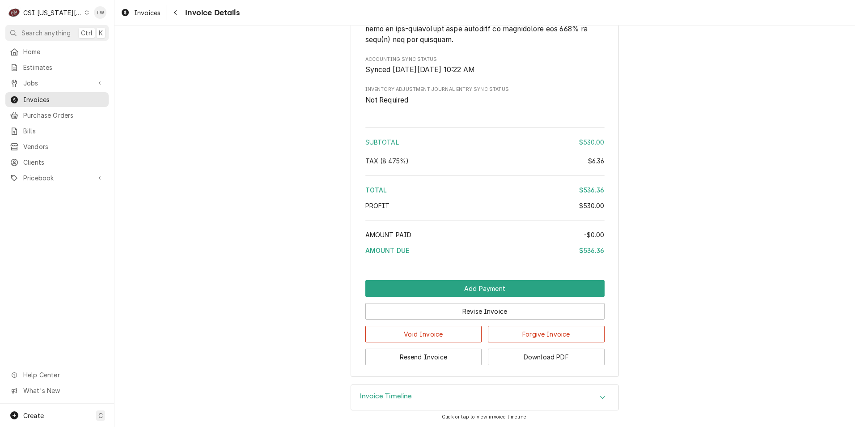
click at [175, 16] on div "Navigate back" at bounding box center [175, 12] width 9 height 9
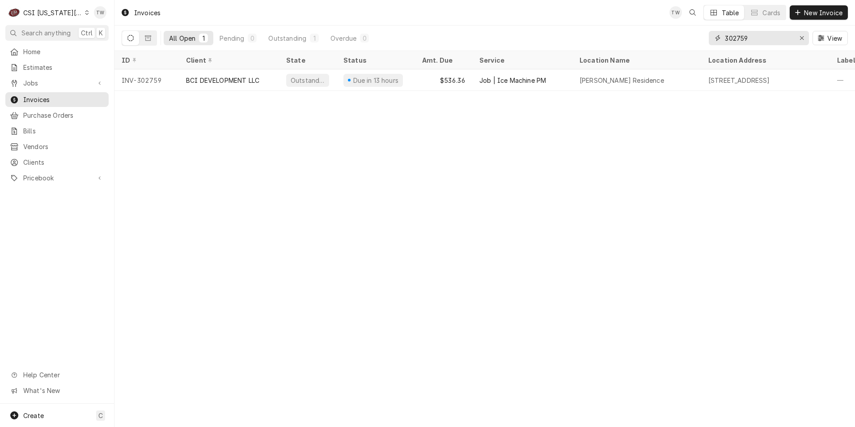
drag, startPoint x: 747, startPoint y: 40, endPoint x: 635, endPoint y: 25, distance: 112.7
click at [635, 25] on div "All Open 1 Pending 0 Outstanding 1 Overdue 0 302759 View" at bounding box center [485, 37] width 726 height 25
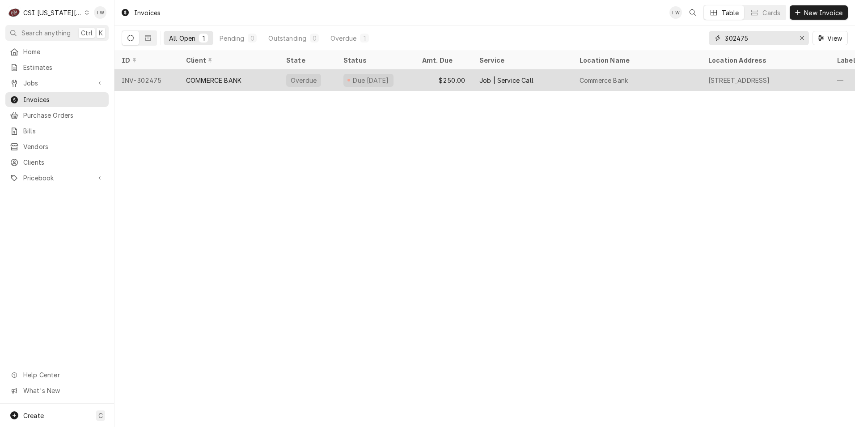
type input "302475"
click at [184, 85] on div "COMMERCE BANK" at bounding box center [229, 79] width 100 height 21
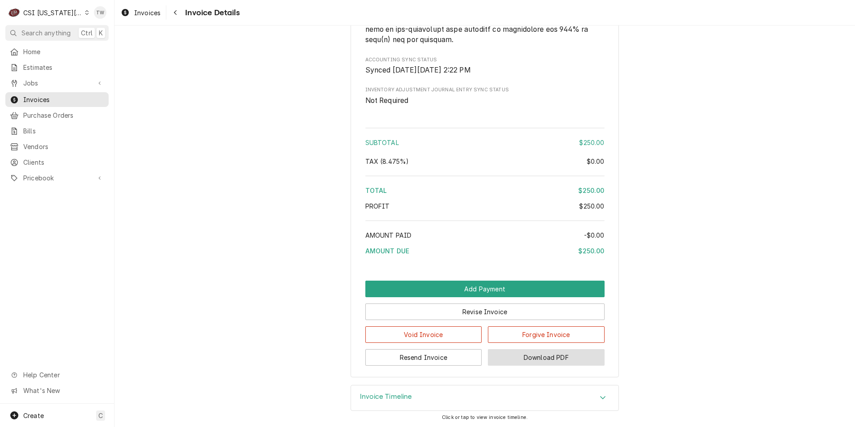
scroll to position [1459, 0]
click at [546, 361] on button "Download PDF" at bounding box center [546, 356] width 117 height 17
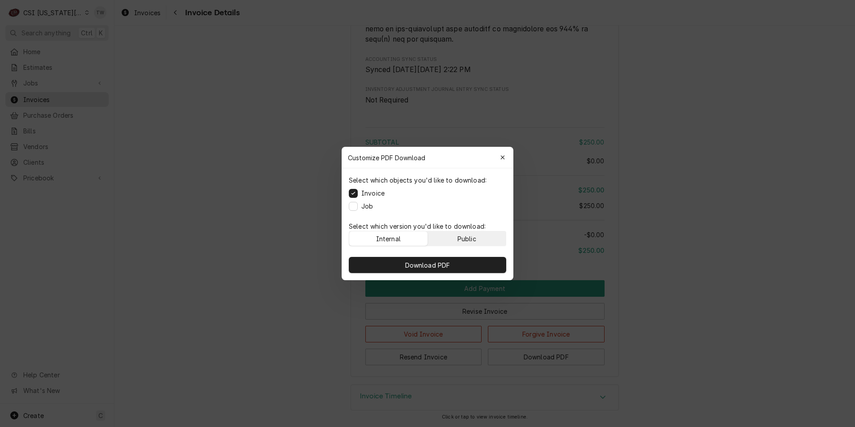
click at [465, 243] on button "Public" at bounding box center [467, 238] width 78 height 14
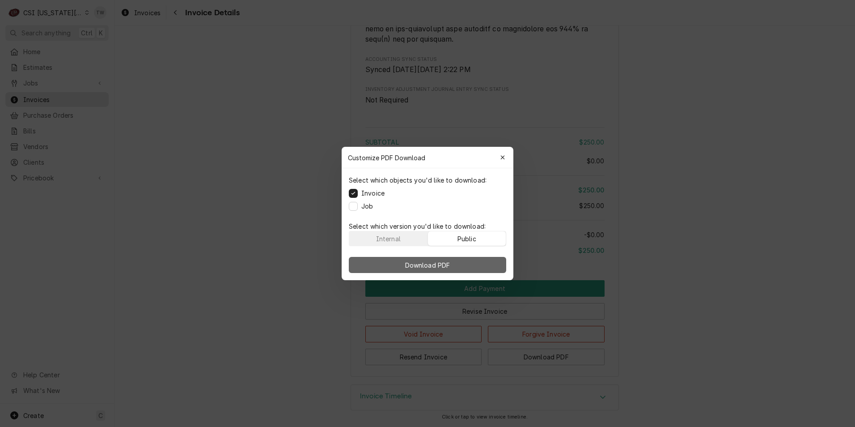
click at [464, 260] on button "Download PDF" at bounding box center [427, 265] width 157 height 16
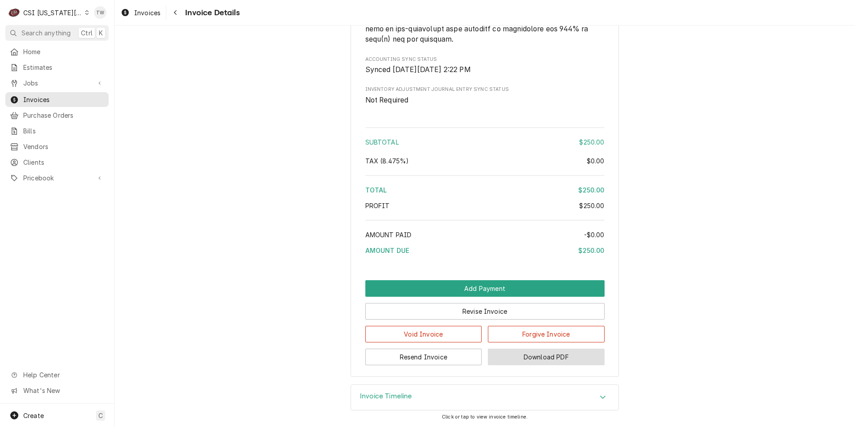
click at [560, 353] on button "Download PDF" at bounding box center [546, 356] width 117 height 17
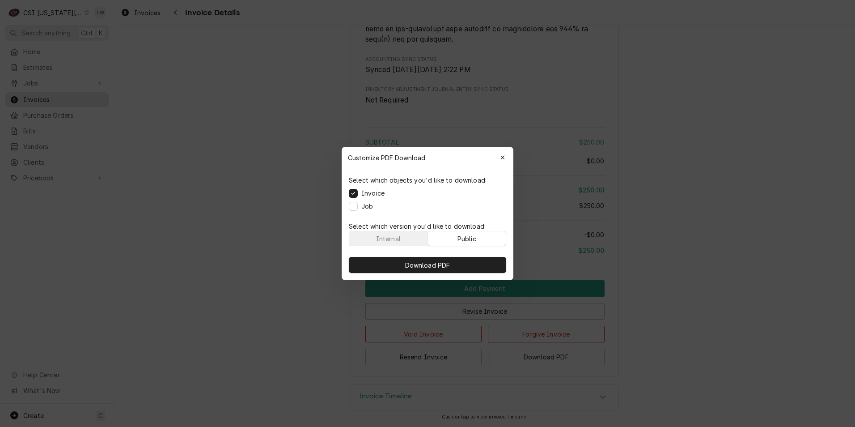
click at [468, 274] on div "Download PDF" at bounding box center [428, 264] width 172 height 30
click at [468, 270] on button "Download PDF" at bounding box center [427, 265] width 157 height 16
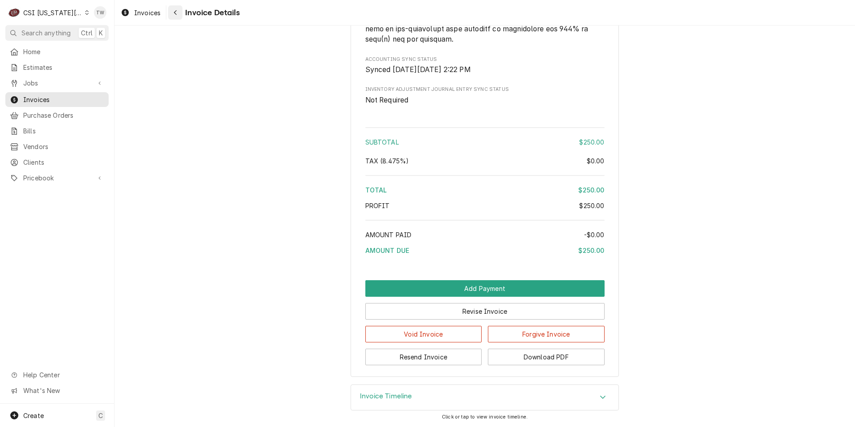
click at [178, 16] on div "Navigate back" at bounding box center [175, 12] width 9 height 9
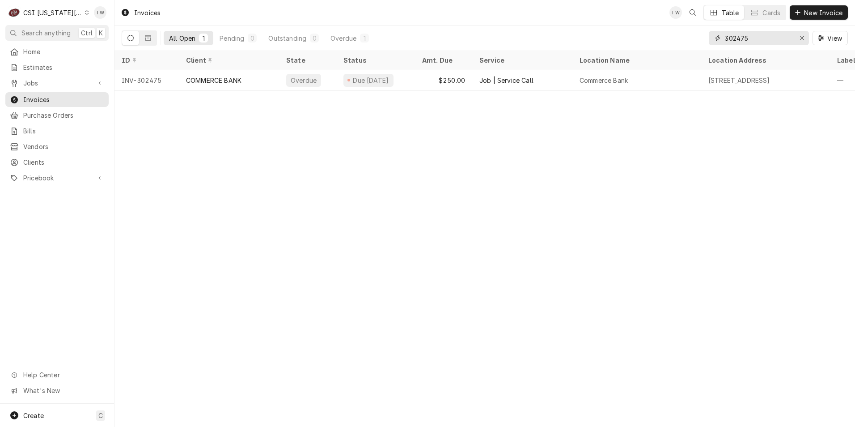
drag, startPoint x: 761, startPoint y: 38, endPoint x: 524, endPoint y: 9, distance: 237.8
click at [524, 9] on div "Invoices TW Table Cards New Invoice All Open 1 Pending 0 Outstanding 0 Overdue …" at bounding box center [484, 25] width 740 height 51
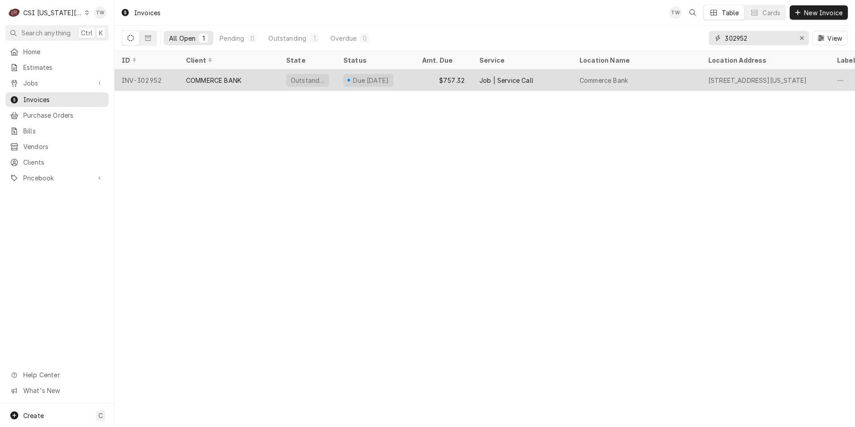
type input "302952"
click at [227, 81] on div "COMMERCE BANK" at bounding box center [213, 80] width 55 height 9
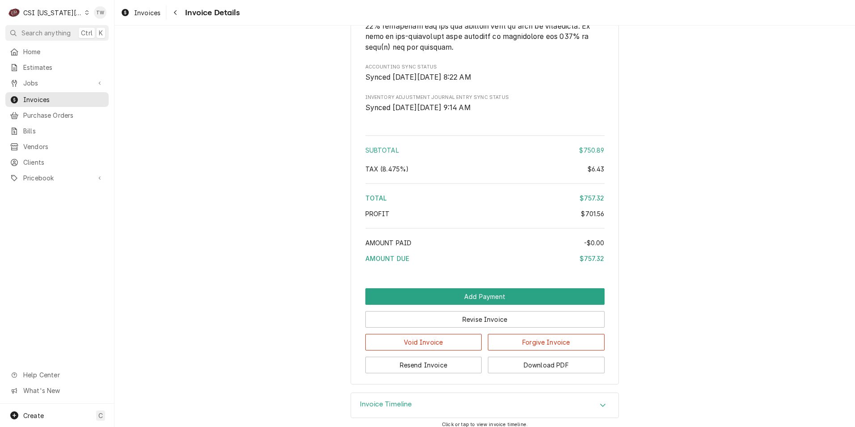
scroll to position [1739, 0]
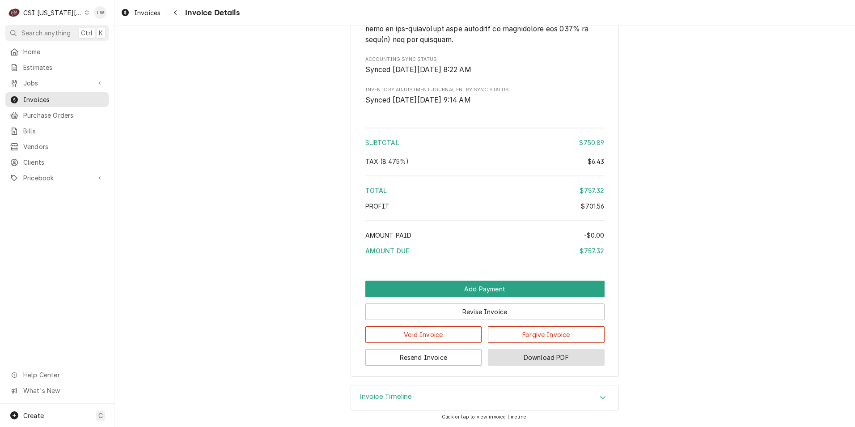
click at [527, 354] on button "Download PDF" at bounding box center [546, 357] width 117 height 17
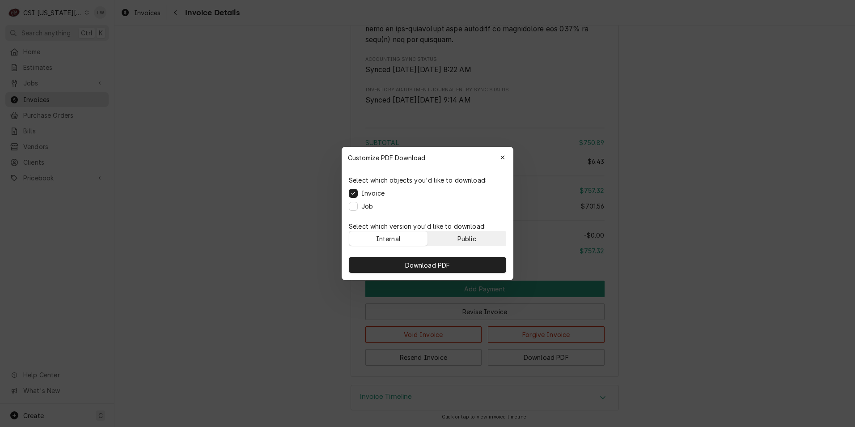
click at [458, 241] on div "Public" at bounding box center [466, 238] width 19 height 9
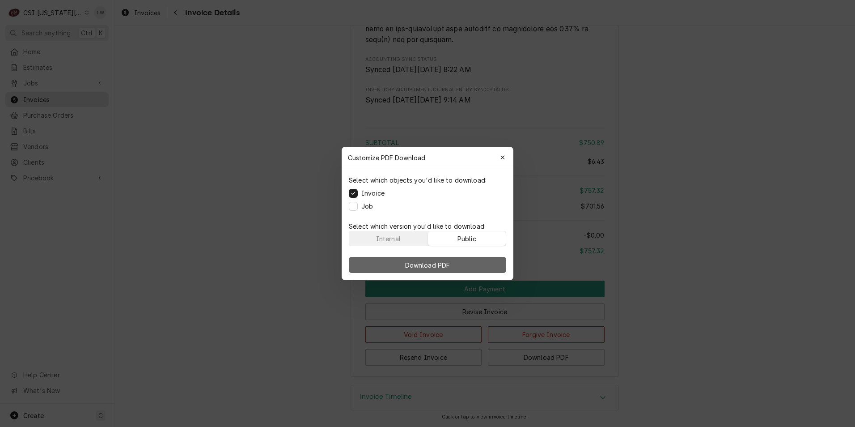
click at [441, 266] on span "Download PDF" at bounding box center [427, 264] width 49 height 9
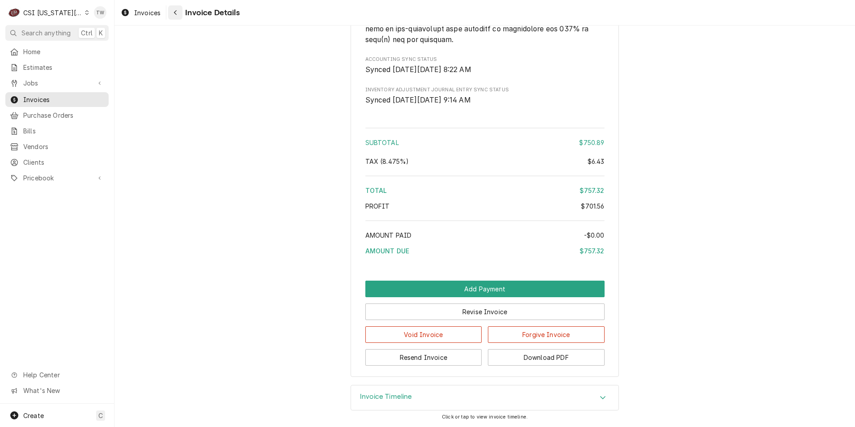
click at [173, 12] on icon "Navigate back" at bounding box center [175, 12] width 4 height 6
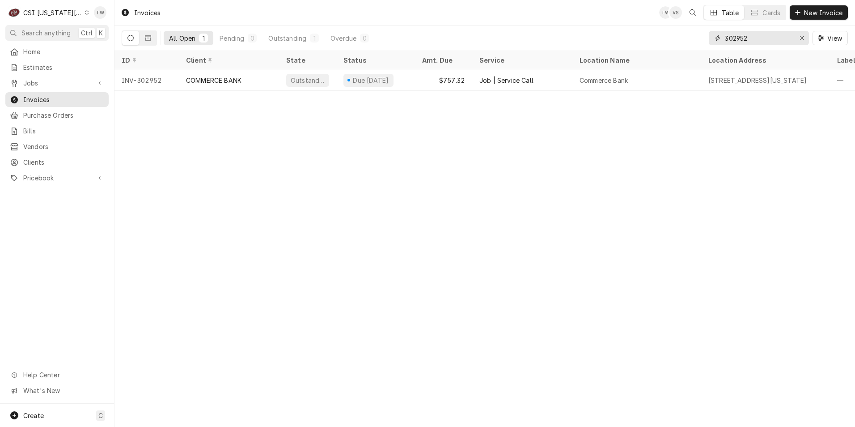
drag, startPoint x: 748, startPoint y: 38, endPoint x: 683, endPoint y: 30, distance: 65.8
click at [683, 30] on div "All Open 1 Pending 0 Outstanding 1 Overdue 0 302952 View" at bounding box center [485, 37] width 726 height 25
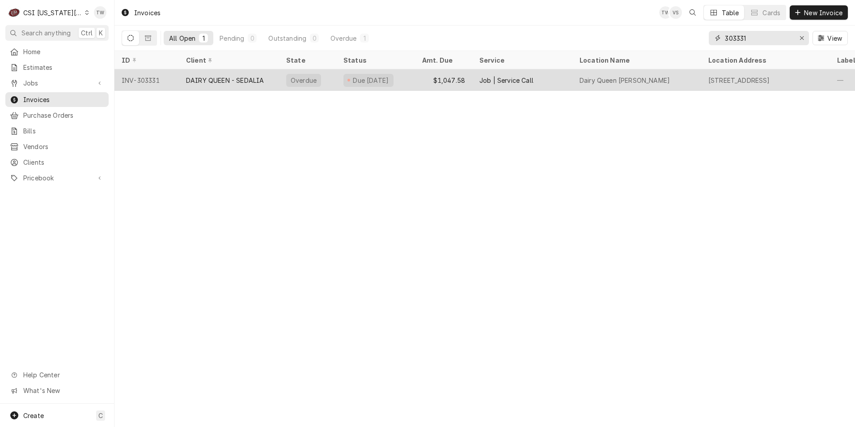
type input "303331"
click at [234, 83] on div "DAIRY QUEEN - SEDALIA" at bounding box center [229, 79] width 100 height 21
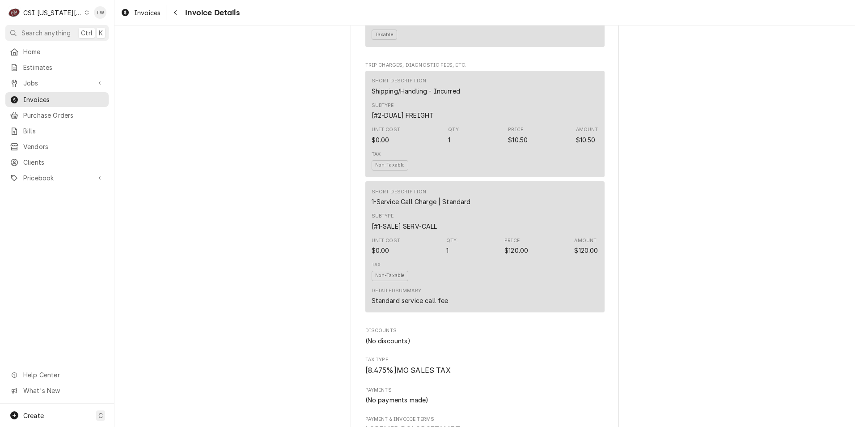
scroll to position [1103, 0]
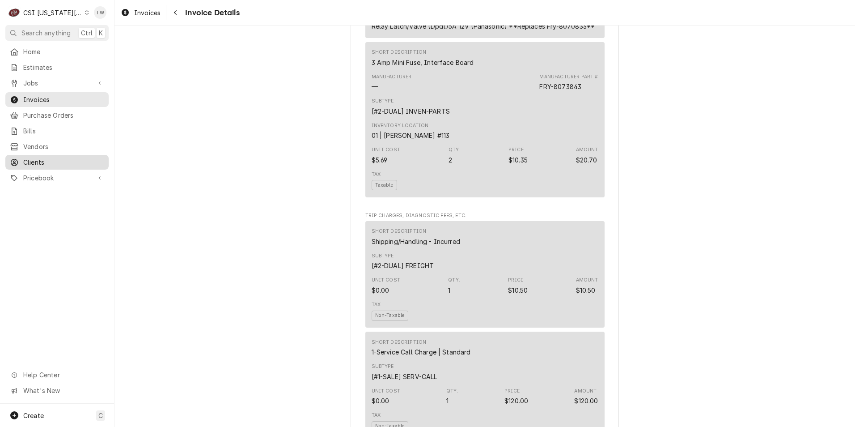
click at [46, 156] on div "Clients" at bounding box center [57, 161] width 100 height 11
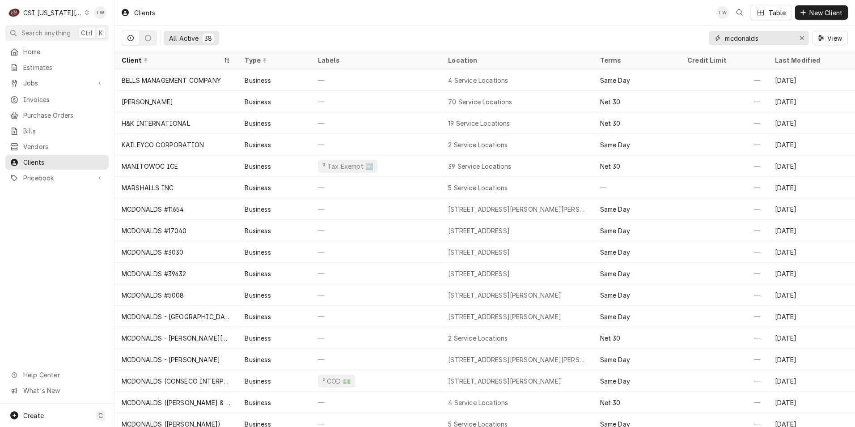
drag, startPoint x: 762, startPoint y: 32, endPoint x: 680, endPoint y: 15, distance: 84.4
click at [683, 17] on div "Clients TW Table New Client All Active 38 mcdonalds View" at bounding box center [484, 25] width 740 height 51
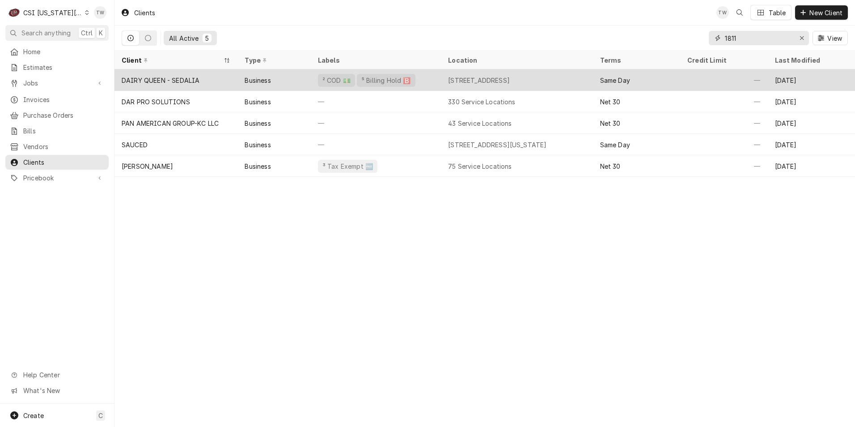
type input "1811"
click at [280, 81] on div "Business" at bounding box center [273, 79] width 73 height 21
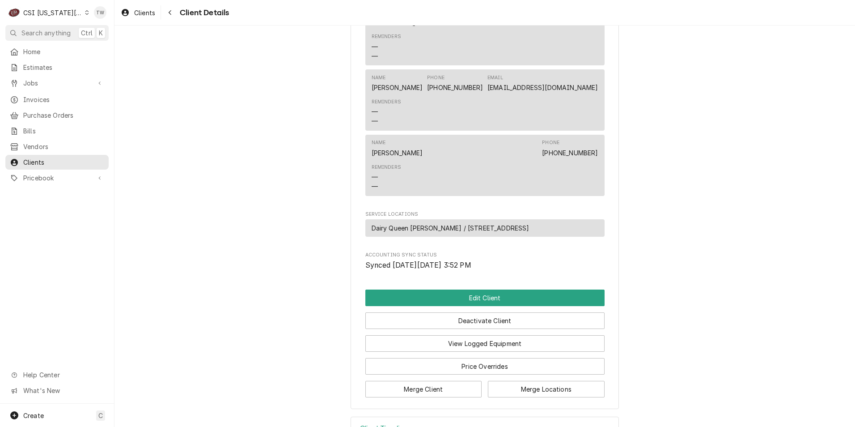
scroll to position [477, 0]
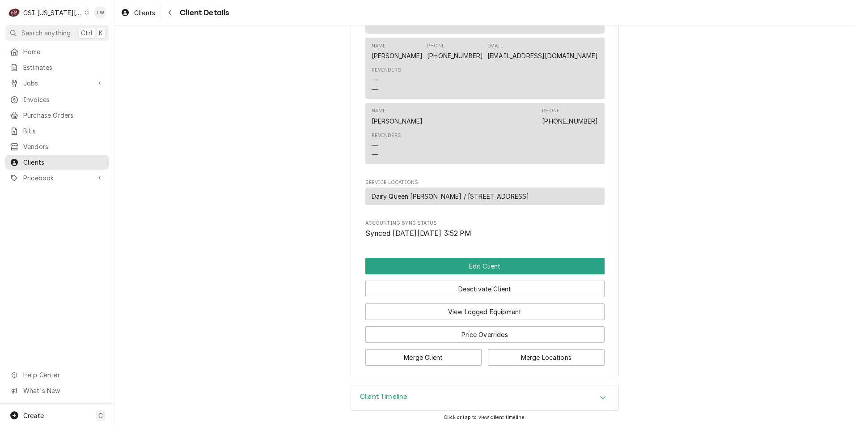
drag, startPoint x: 487, startPoint y: 387, endPoint x: 490, endPoint y: 391, distance: 5.0
click at [487, 387] on div "Client Timeline" at bounding box center [484, 397] width 267 height 25
click at [490, 395] on div "Client Timeline" at bounding box center [484, 397] width 267 height 25
click at [473, 403] on div "Client Timeline" at bounding box center [484, 397] width 267 height 25
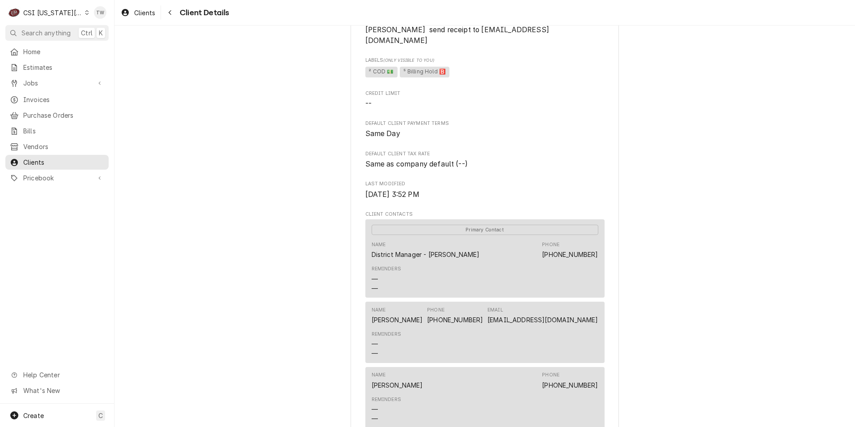
scroll to position [0, 0]
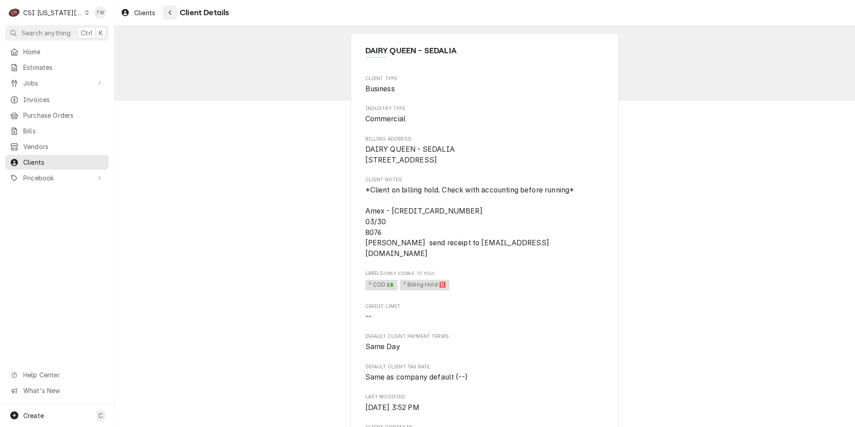
click at [176, 17] on button "Navigate back" at bounding box center [170, 12] width 14 height 14
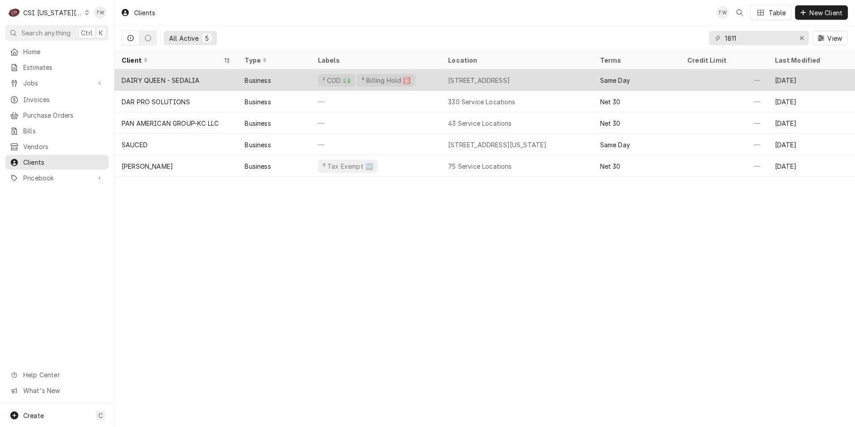
click at [435, 80] on div "² COD 💵 ⁵ Billing Hold 🅱️" at bounding box center [376, 79] width 130 height 21
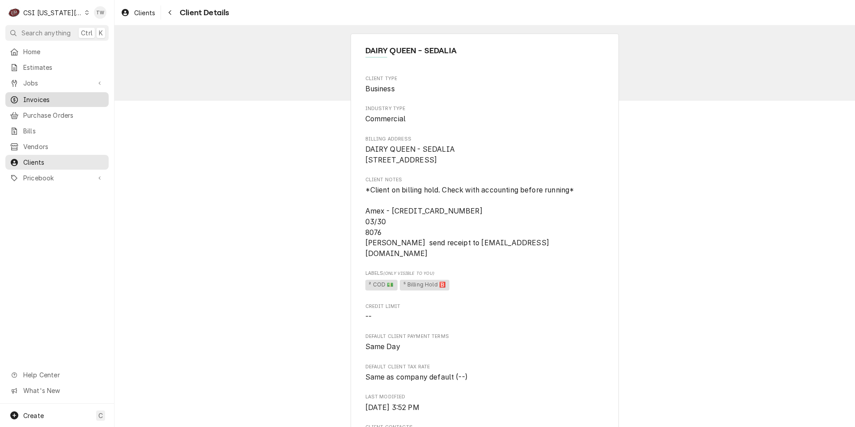
click at [42, 95] on span "Invoices" at bounding box center [63, 99] width 81 height 9
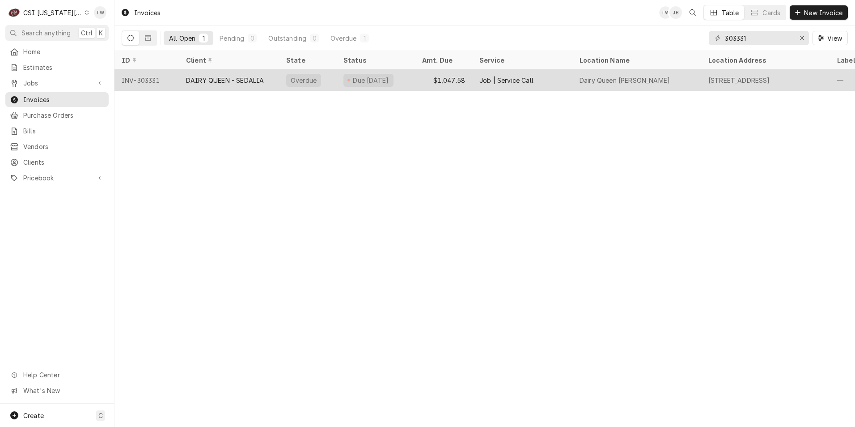
click at [270, 80] on div "DAIRY QUEEN - SEDALIA" at bounding box center [229, 79] width 100 height 21
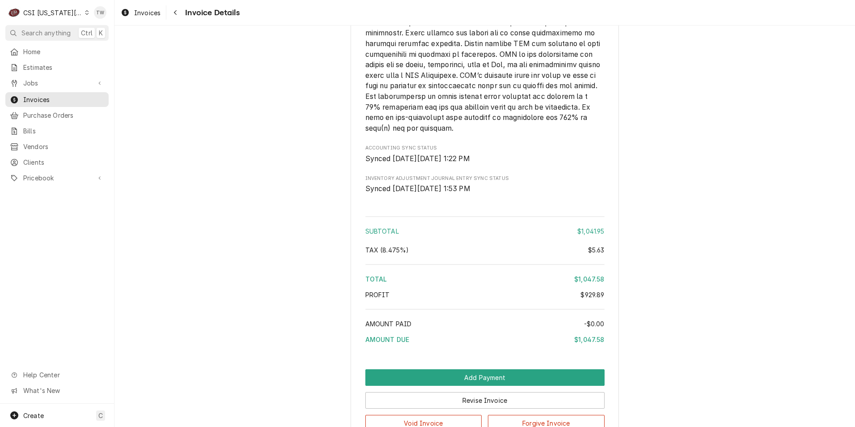
scroll to position [2042, 0]
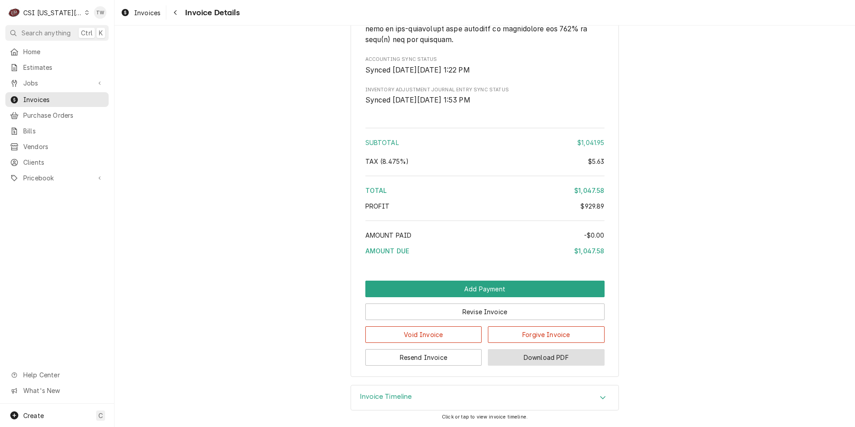
click at [536, 357] on button "Download PDF" at bounding box center [546, 357] width 117 height 17
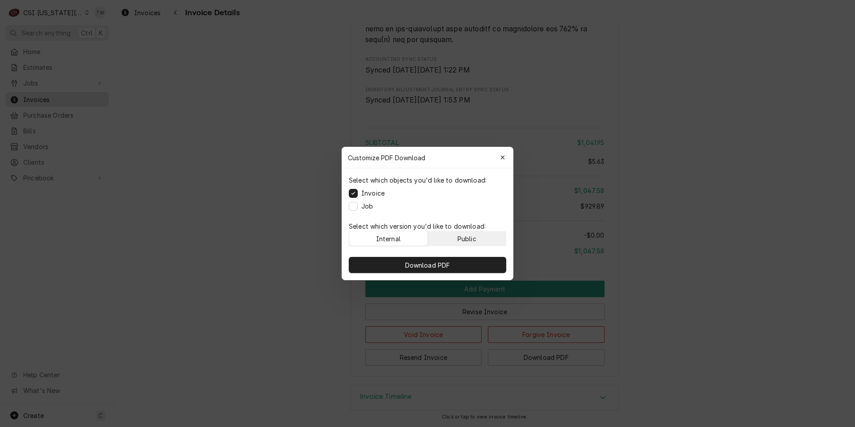
click at [490, 237] on button "Public" at bounding box center [467, 238] width 78 height 14
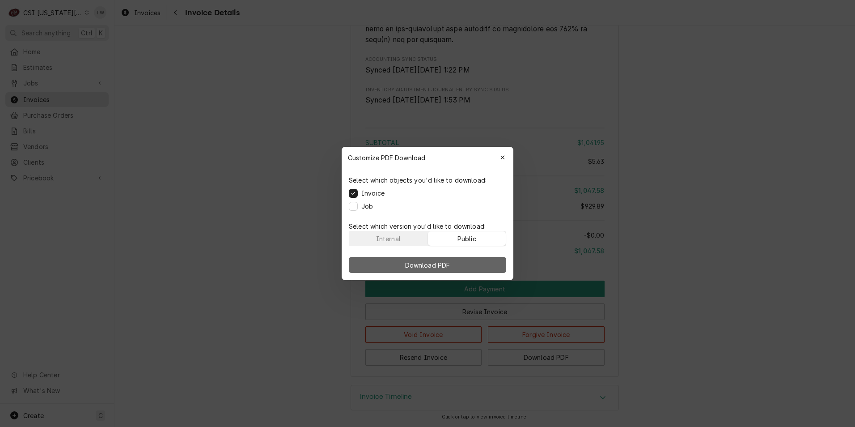
click at [444, 262] on span "Download PDF" at bounding box center [427, 264] width 49 height 9
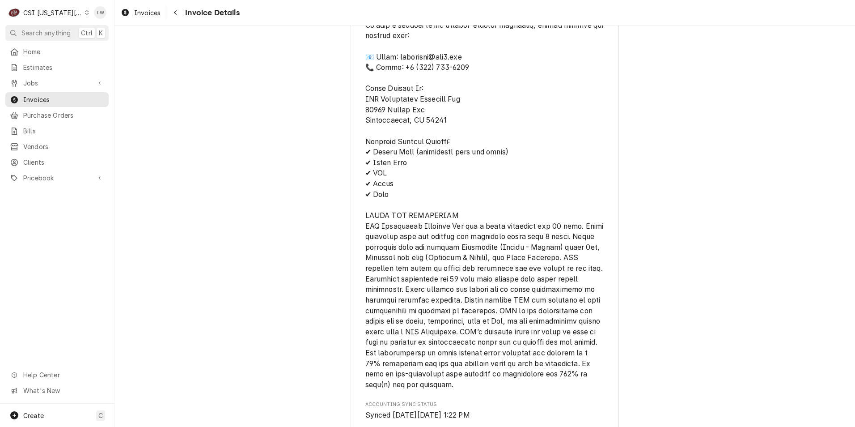
scroll to position [1595, 0]
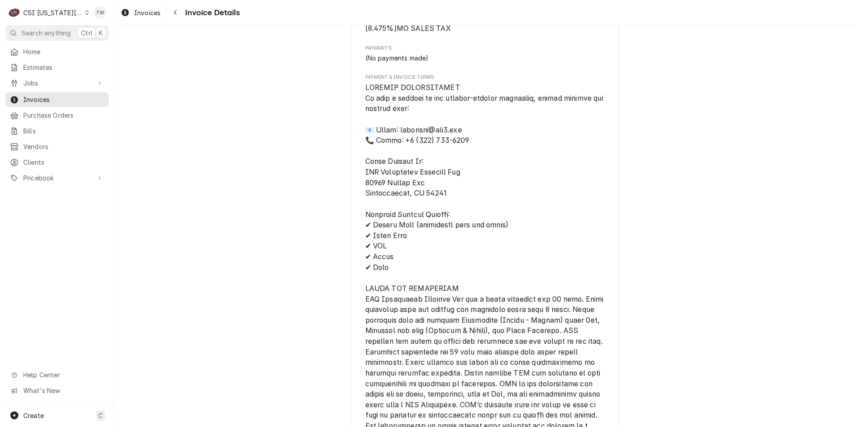
drag, startPoint x: 180, startPoint y: 13, endPoint x: 199, endPoint y: 14, distance: 19.3
click at [180, 13] on div "Navigate back" at bounding box center [175, 12] width 9 height 9
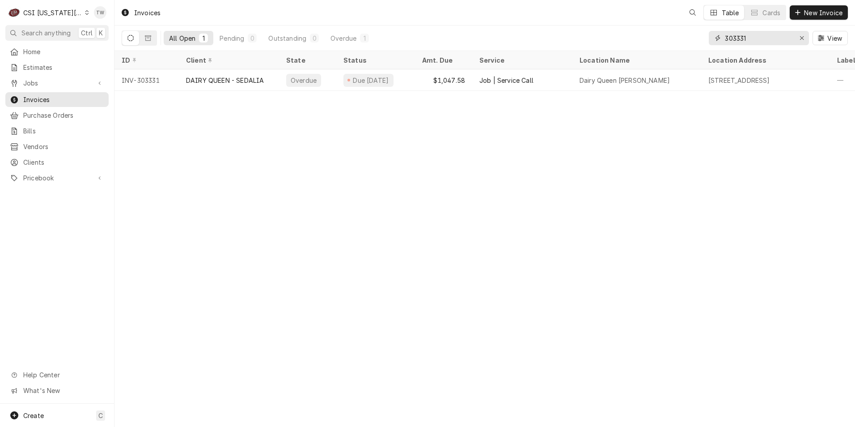
drag, startPoint x: 759, startPoint y: 38, endPoint x: 608, endPoint y: 17, distance: 152.1
click at [612, 21] on div "Invoices Table Cards New Invoice All Open 1 Pending 0 Outstanding 0 Overdue 1 3…" at bounding box center [484, 25] width 740 height 51
type input "\"
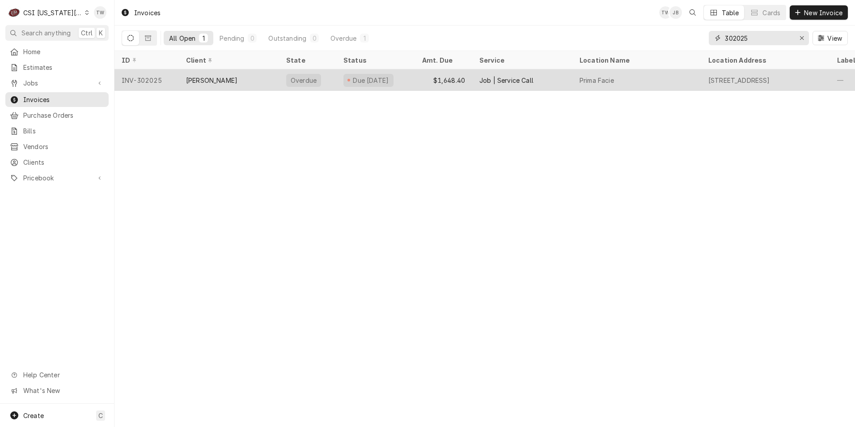
type input "302025"
click at [261, 73] on div "[PERSON_NAME]" at bounding box center [229, 79] width 100 height 21
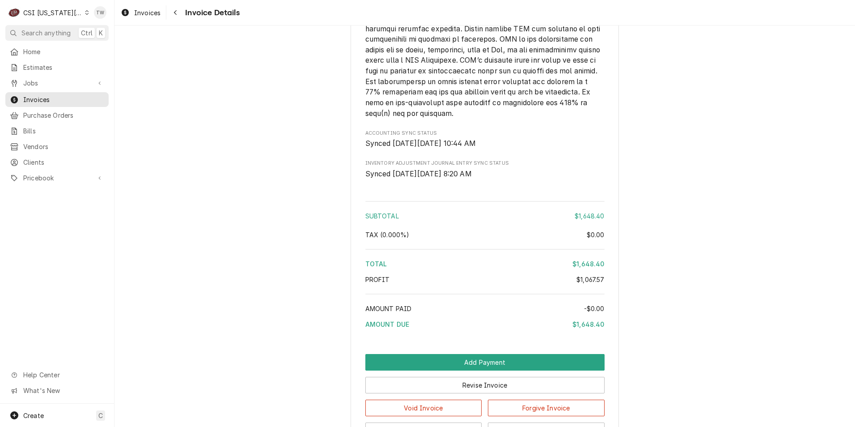
scroll to position [1933, 0]
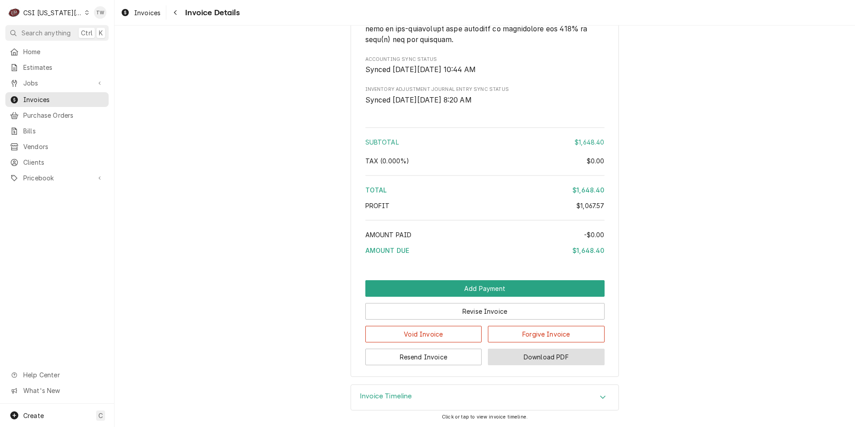
click at [530, 356] on button "Download PDF" at bounding box center [546, 356] width 117 height 17
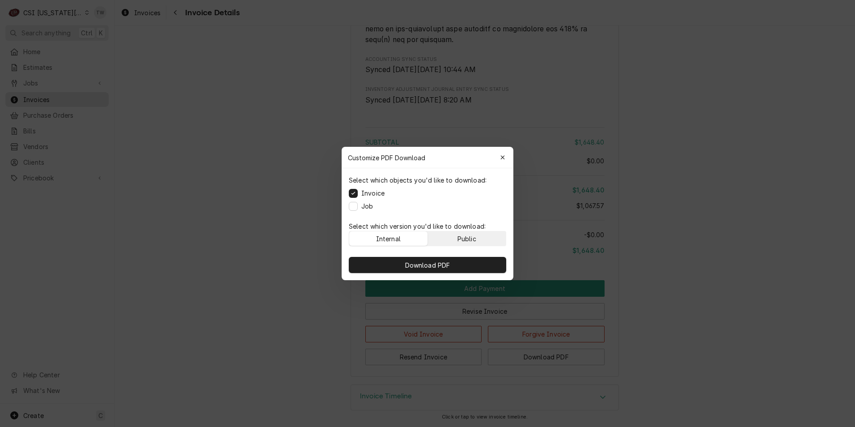
click at [471, 235] on div "Public" at bounding box center [466, 238] width 19 height 9
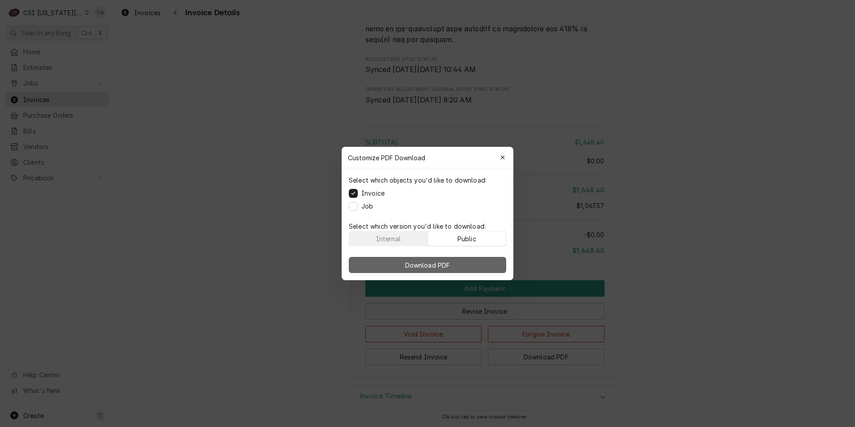
click at [456, 263] on button "Download PDF" at bounding box center [427, 265] width 157 height 16
